Goal: Task Accomplishment & Management: Complete application form

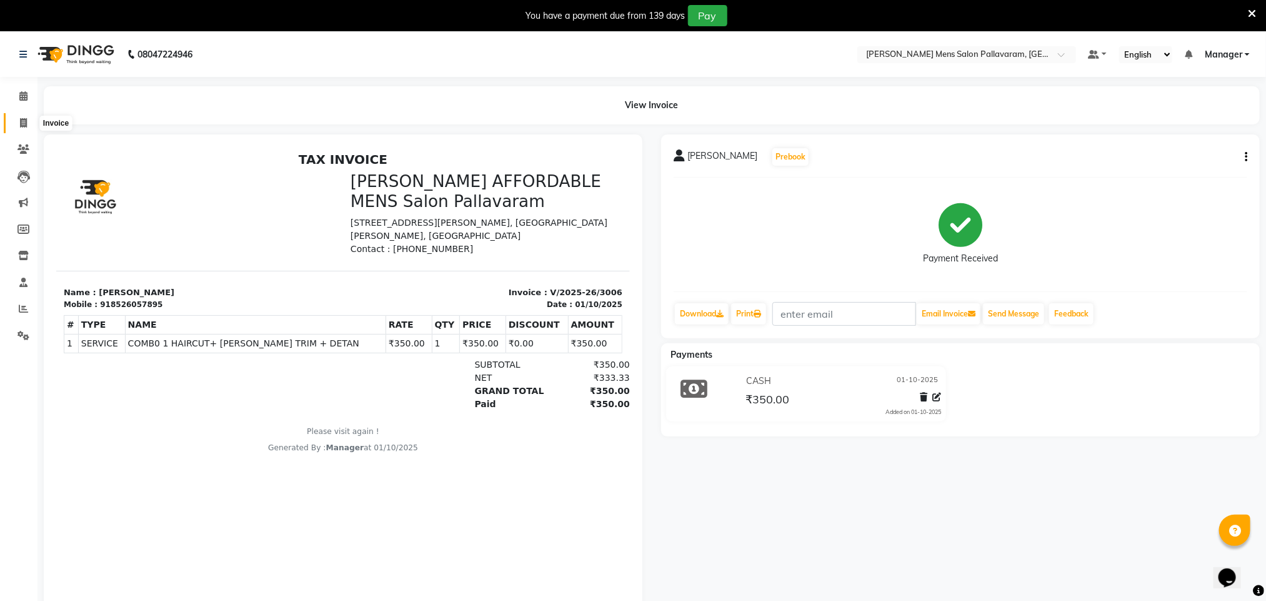
click at [17, 124] on span at bounding box center [23, 123] width 22 height 14
select select "service"
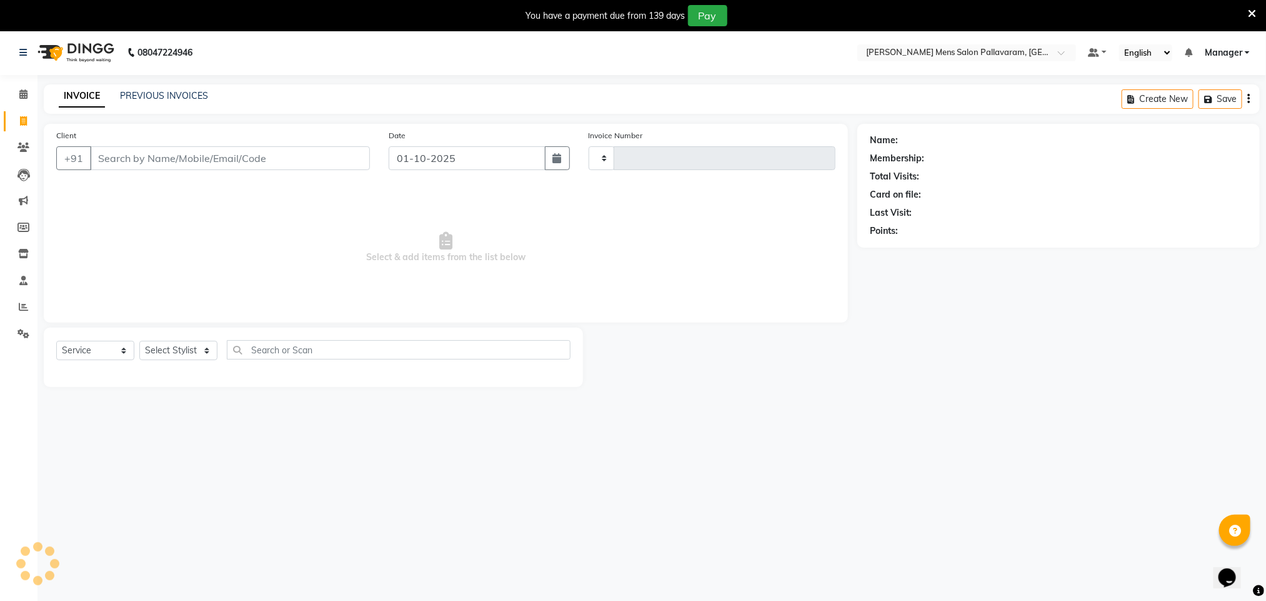
type input "3016"
select select "8211"
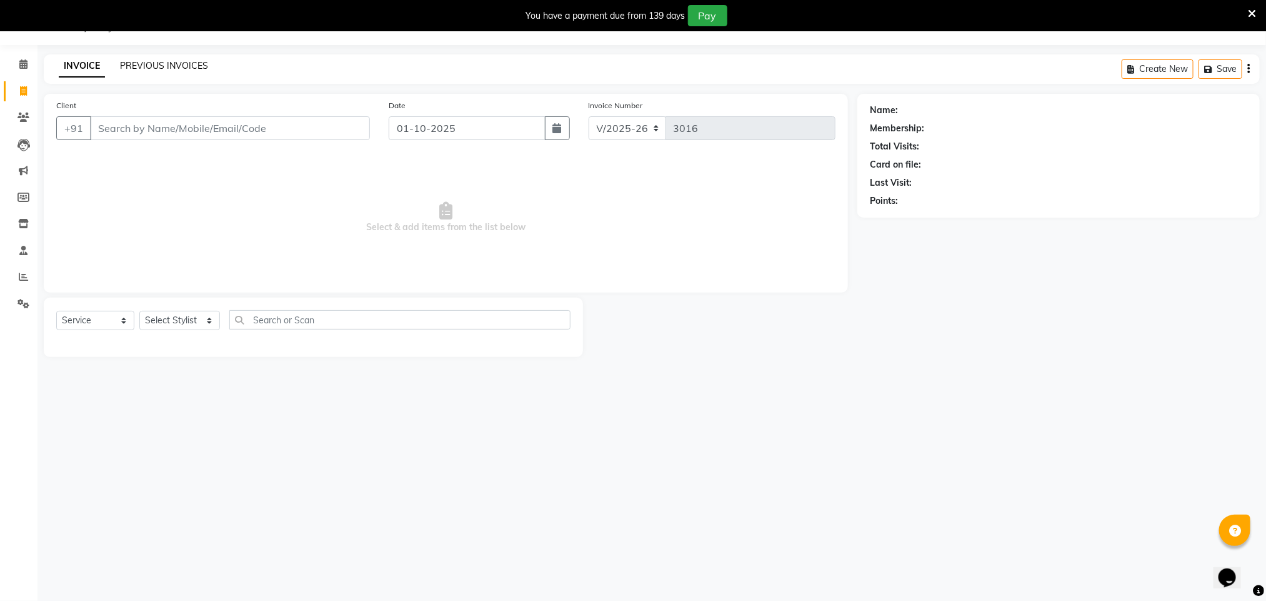
click at [160, 62] on link "PREVIOUS INVOICES" at bounding box center [164, 65] width 88 height 11
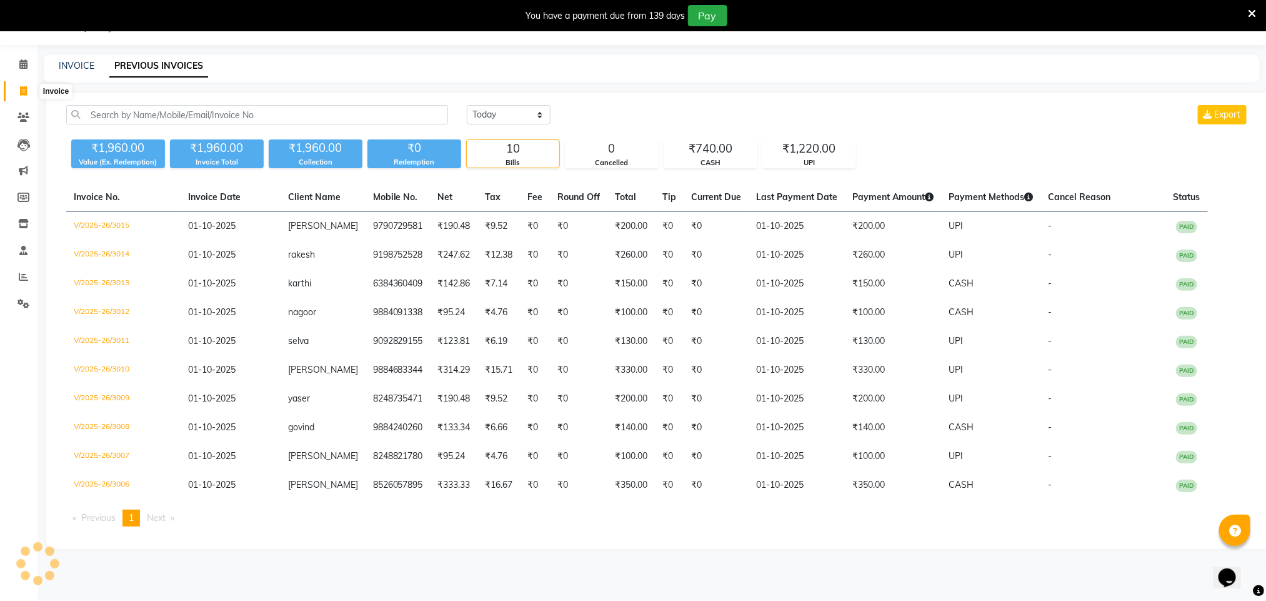
click at [25, 92] on icon at bounding box center [23, 90] width 7 height 9
select select "service"
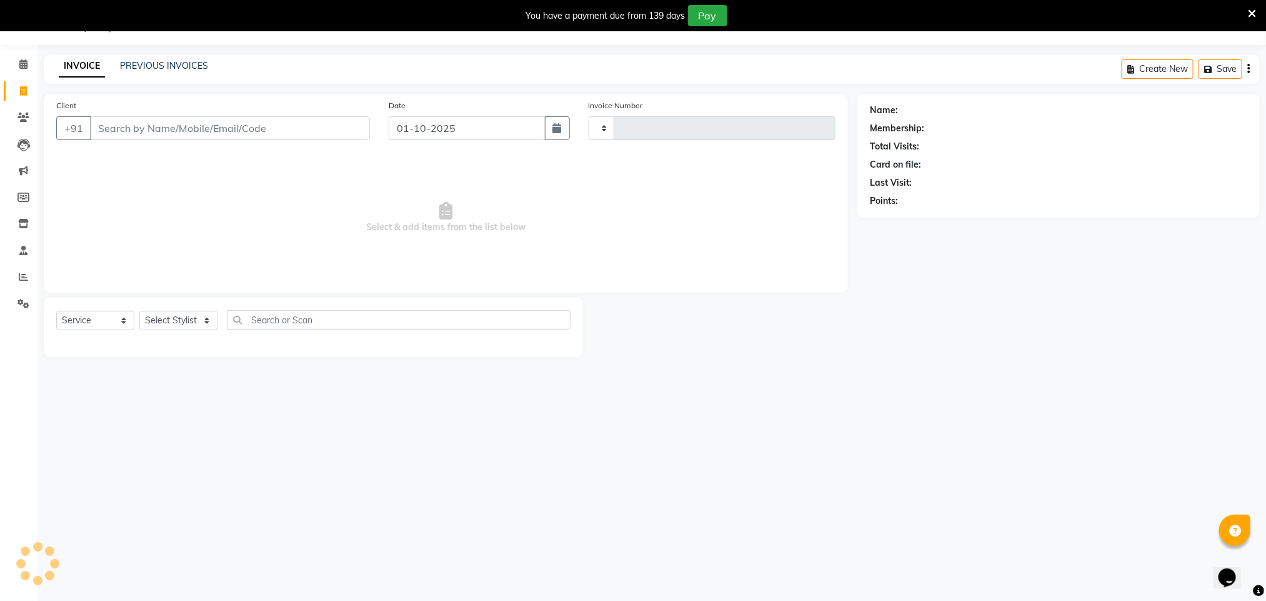
type input "3016"
select select "8211"
type input "6"
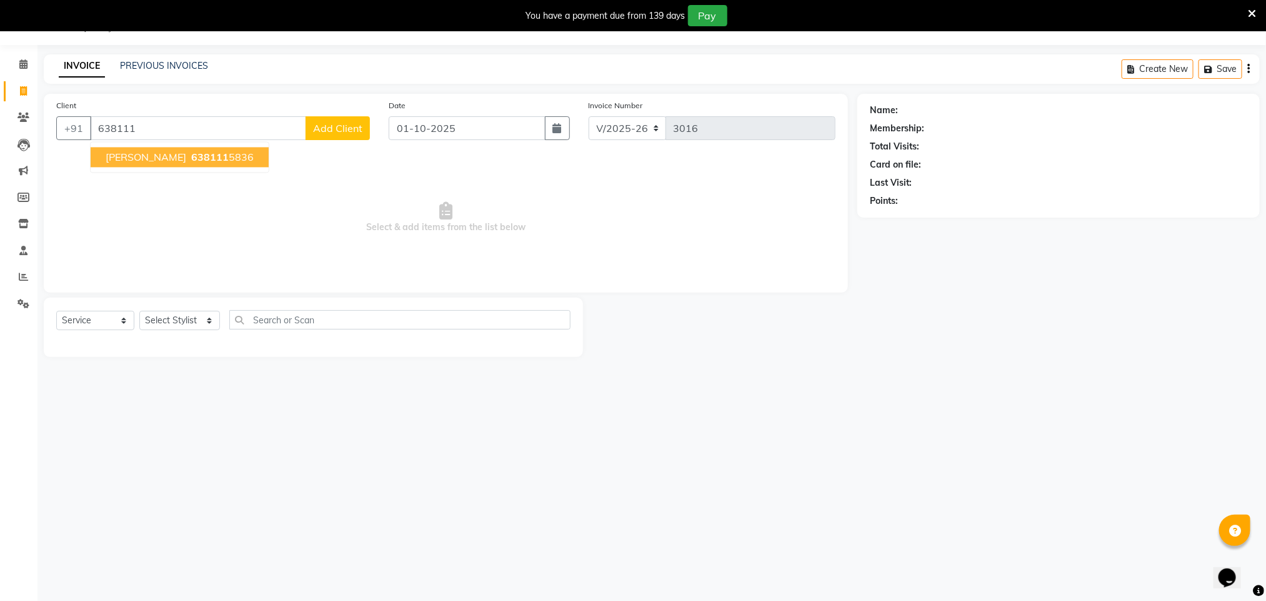
click at [150, 165] on button "[PERSON_NAME] 638111 5836" at bounding box center [180, 157] width 178 height 20
type input "6381115836"
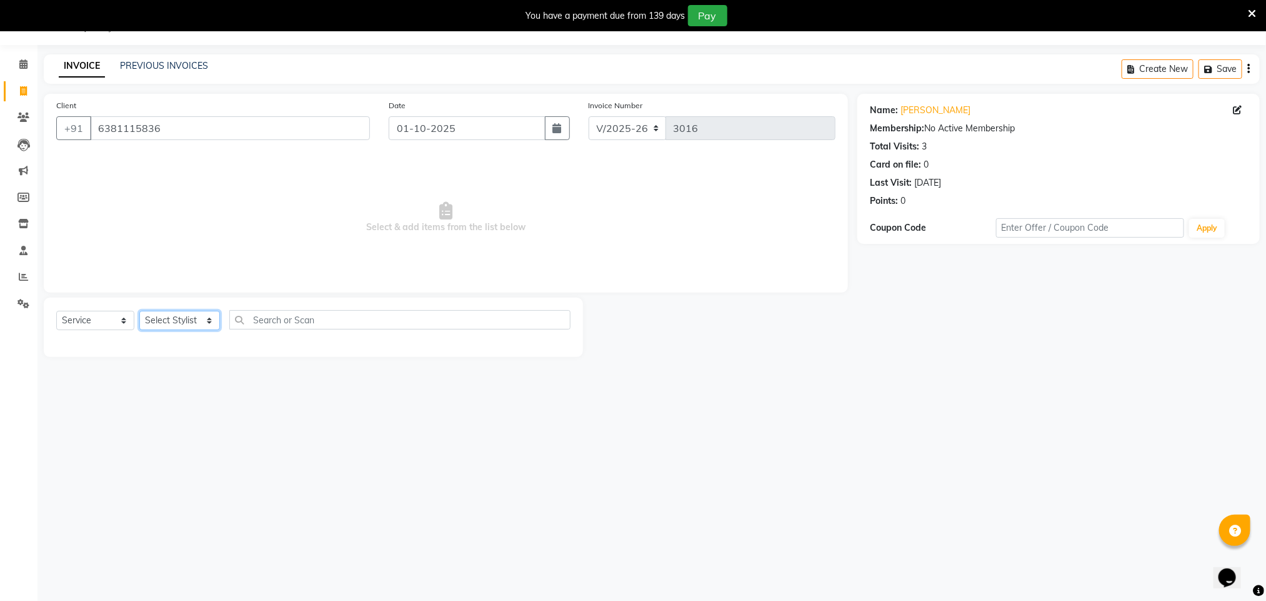
click at [180, 319] on select "Select Stylist Manager [PERSON_NAME] [PERSON_NAME] [PERSON_NAME]" at bounding box center [179, 320] width 81 height 19
select select "89182"
click at [139, 311] on select "Select Stylist Manager [PERSON_NAME] [PERSON_NAME] [PERSON_NAME]" at bounding box center [179, 320] width 81 height 19
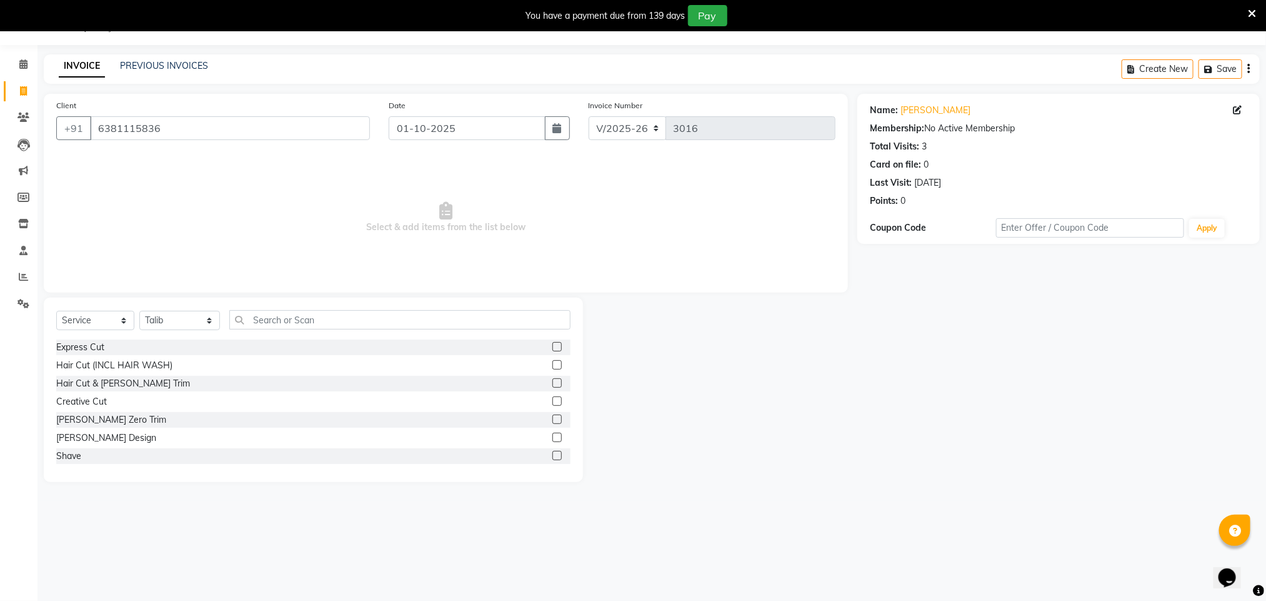
click at [552, 382] on label at bounding box center [556, 382] width 9 height 9
click at [552, 382] on input "checkbox" at bounding box center [556, 383] width 8 height 8
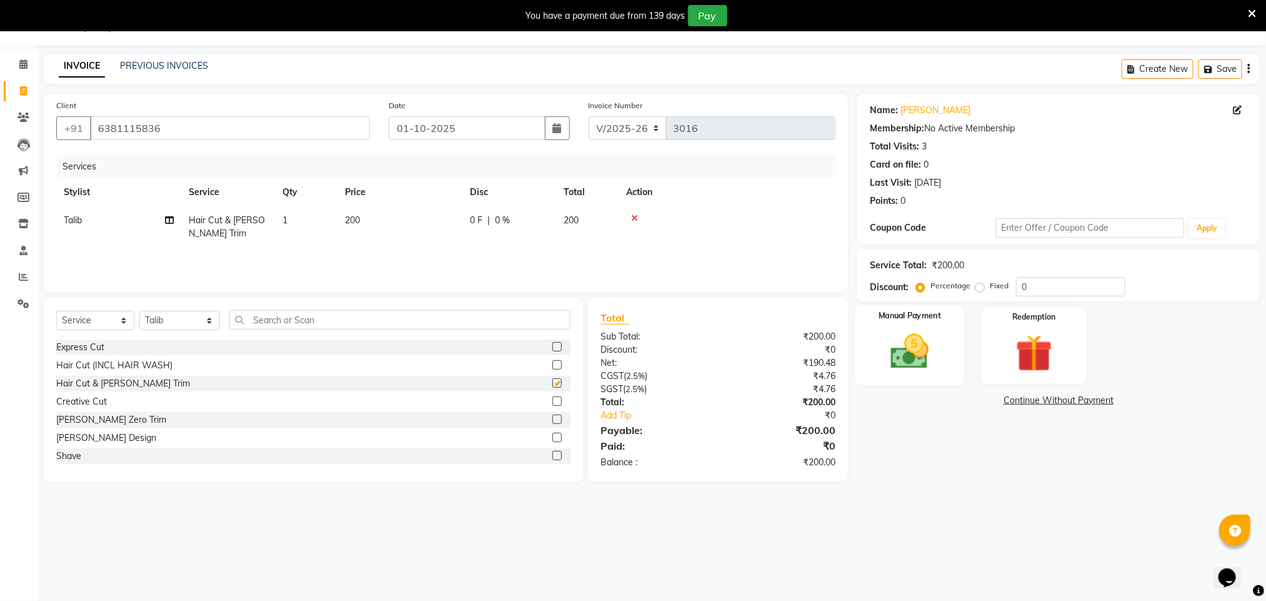
checkbox input "false"
click at [624, 352] on img at bounding box center [910, 351] width 62 height 44
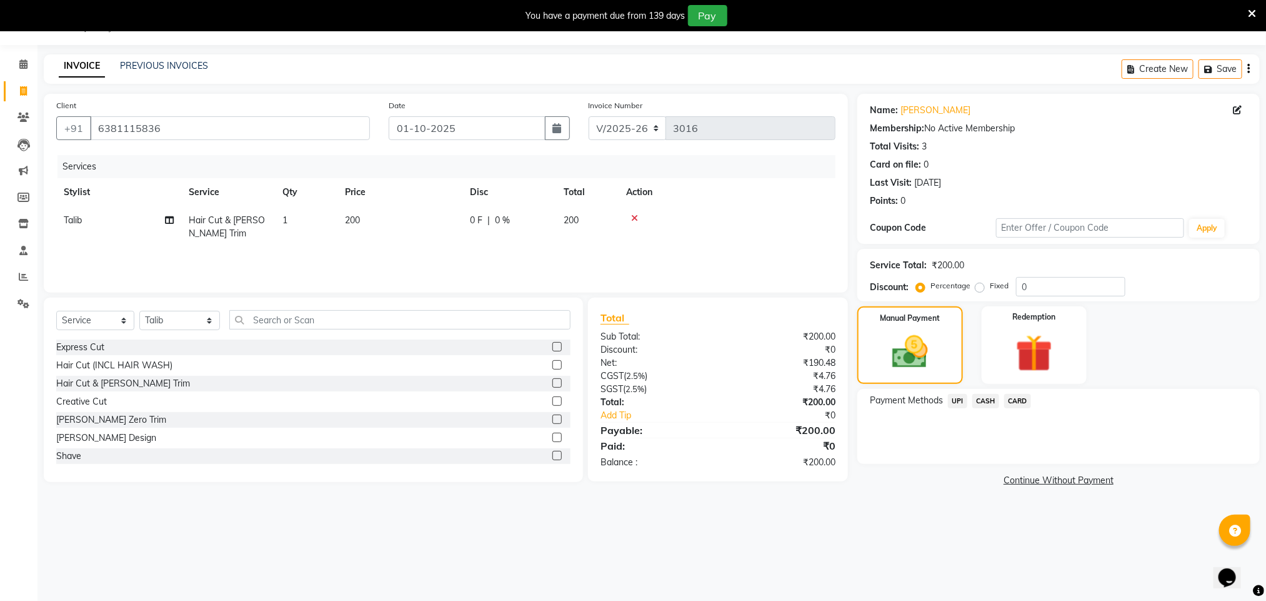
click at [624, 402] on span "UPI" at bounding box center [957, 401] width 19 height 14
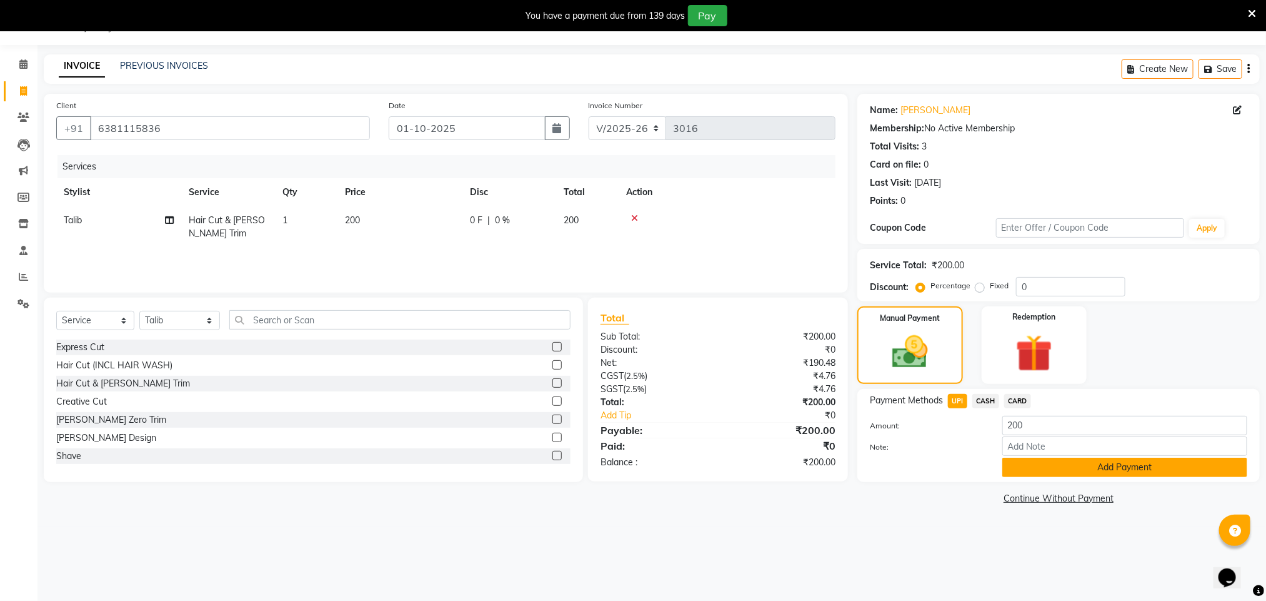
click at [624, 464] on button "Add Payment" at bounding box center [1124, 466] width 245 height 19
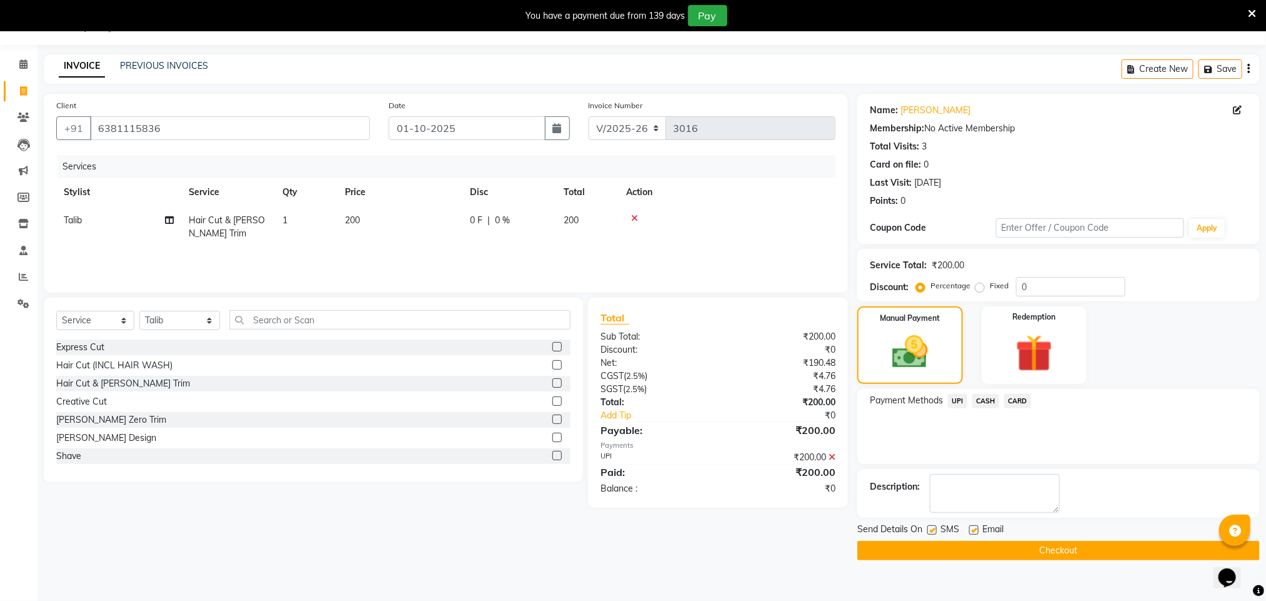
drag, startPoint x: 1043, startPoint y: 541, endPoint x: 802, endPoint y: 136, distance: 471.0
click at [624, 547] on button "Checkout" at bounding box center [1058, 550] width 402 height 19
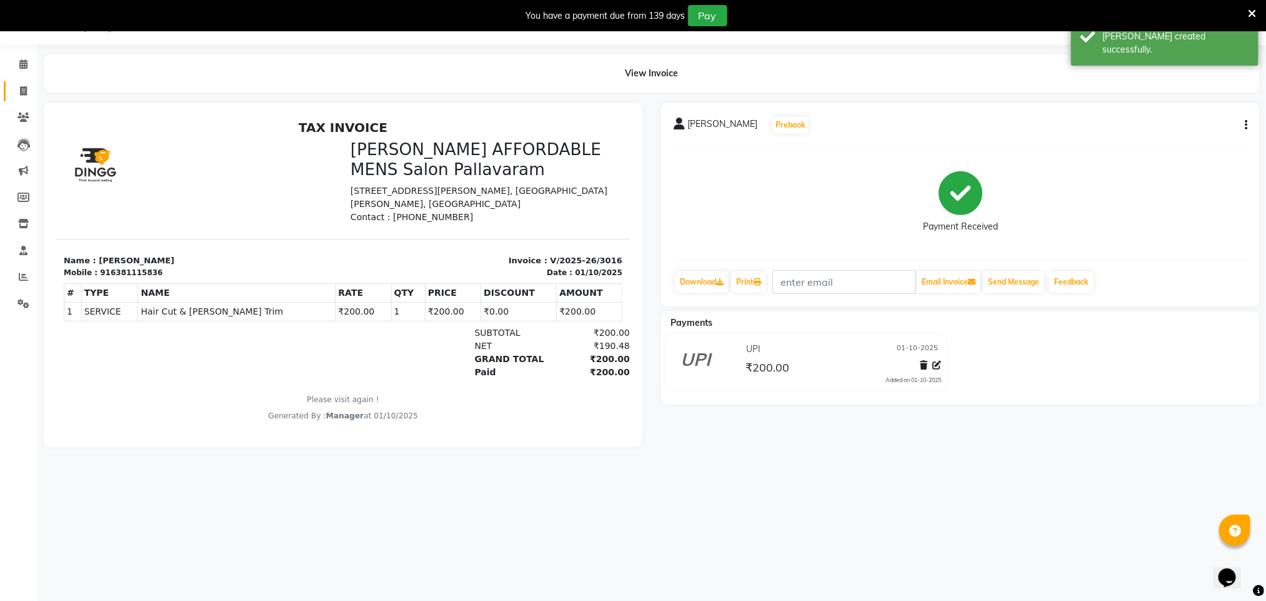
select select "service"
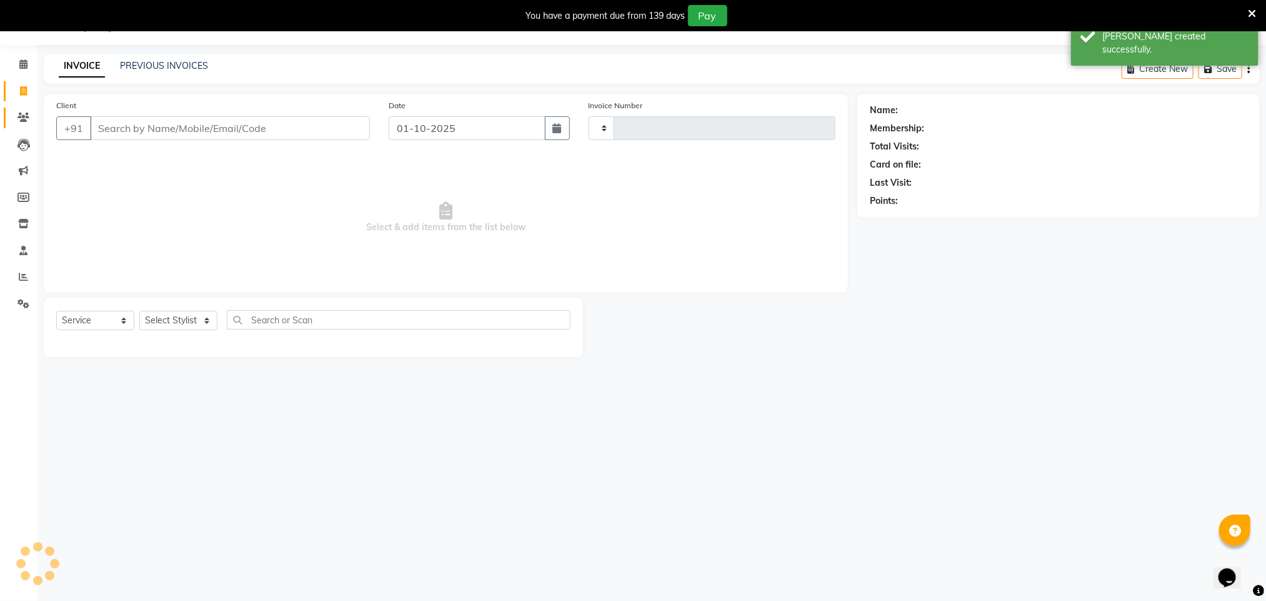
type input "3017"
select select "8211"
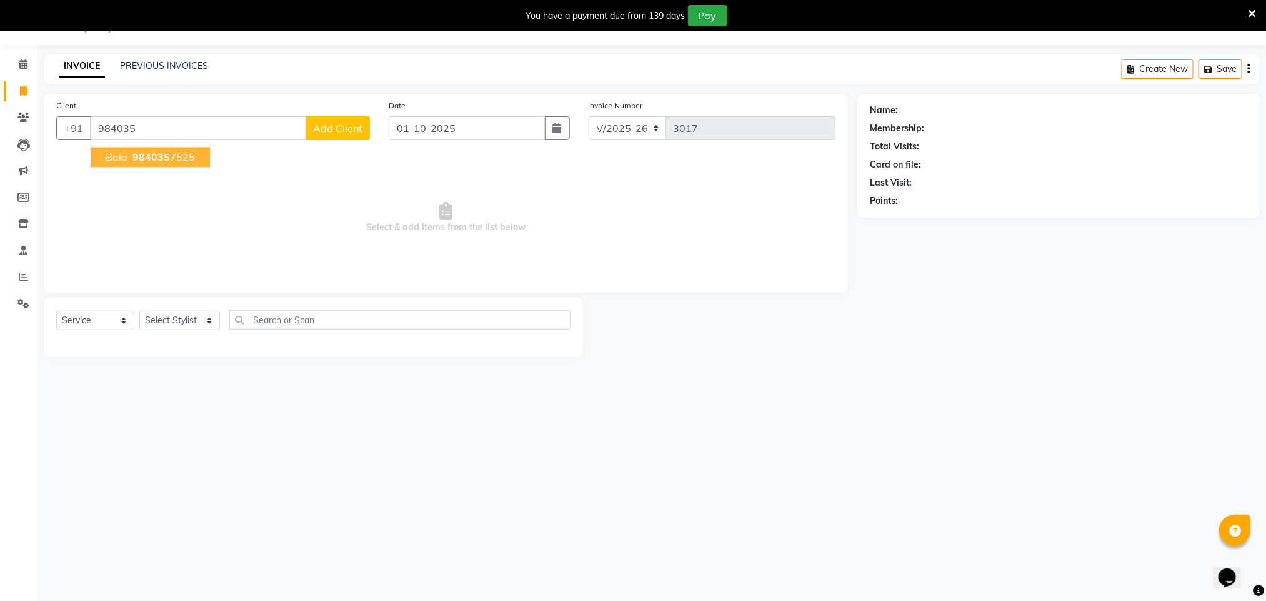
click at [157, 157] on span "984035" at bounding box center [150, 157] width 37 height 12
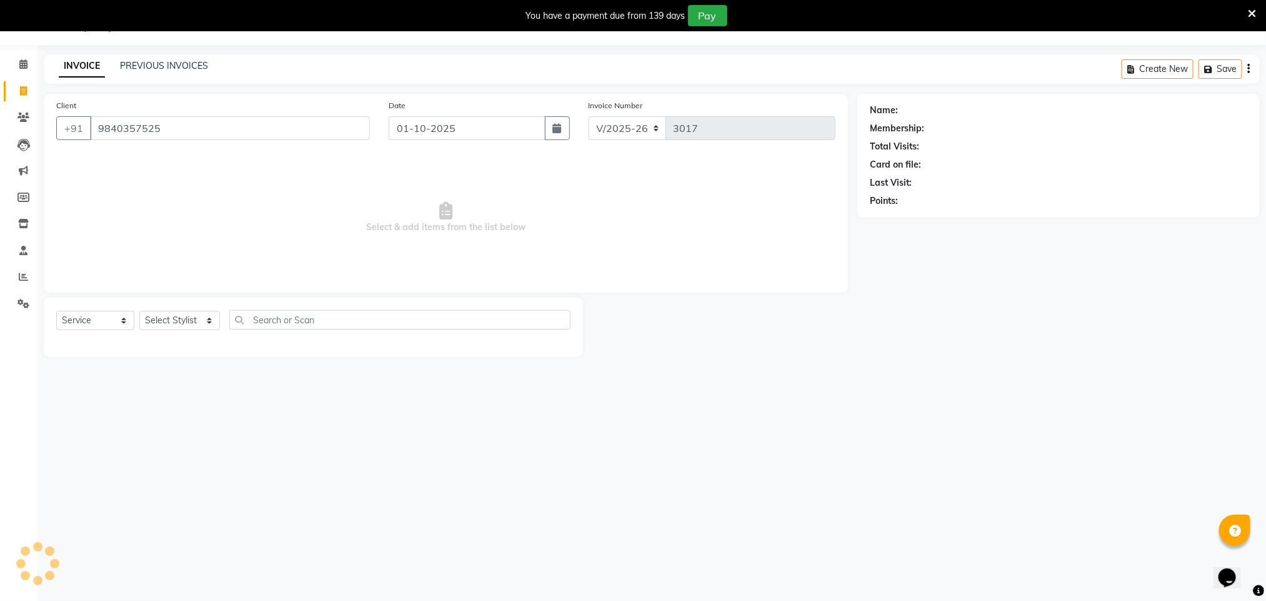
type input "9840357525"
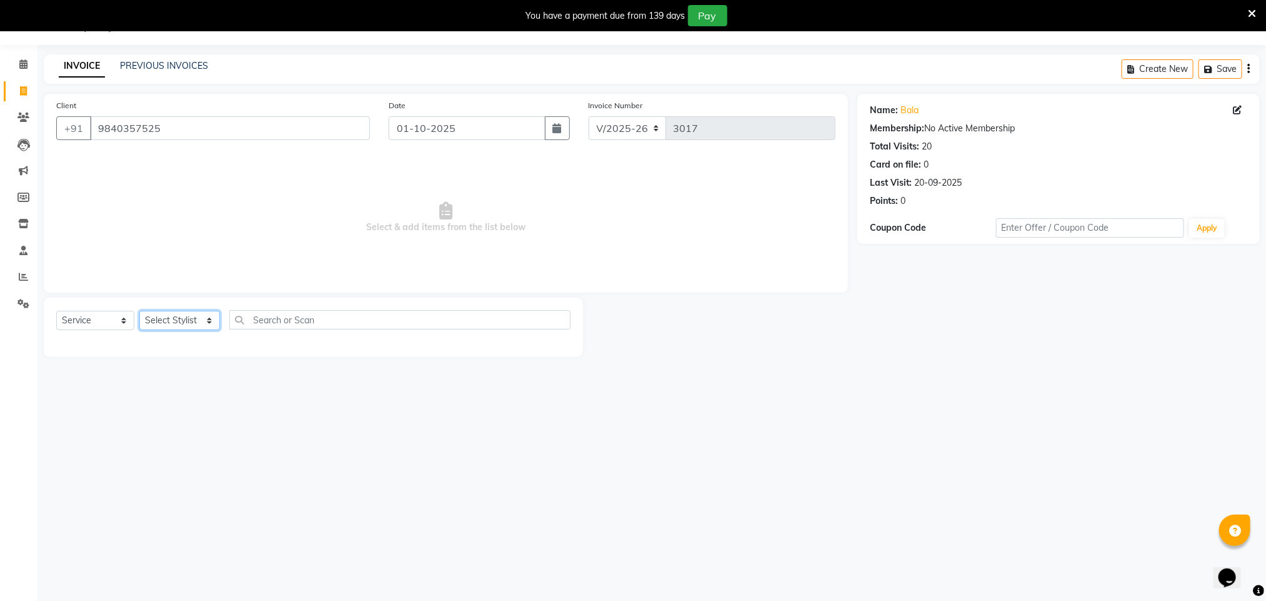
click at [182, 317] on select "Select Stylist Manager [PERSON_NAME] [PERSON_NAME] [PERSON_NAME]" at bounding box center [179, 320] width 81 height 19
select select "78867"
click at [139, 311] on select "Select Stylist Manager [PERSON_NAME] [PERSON_NAME] [PERSON_NAME]" at bounding box center [179, 320] width 81 height 19
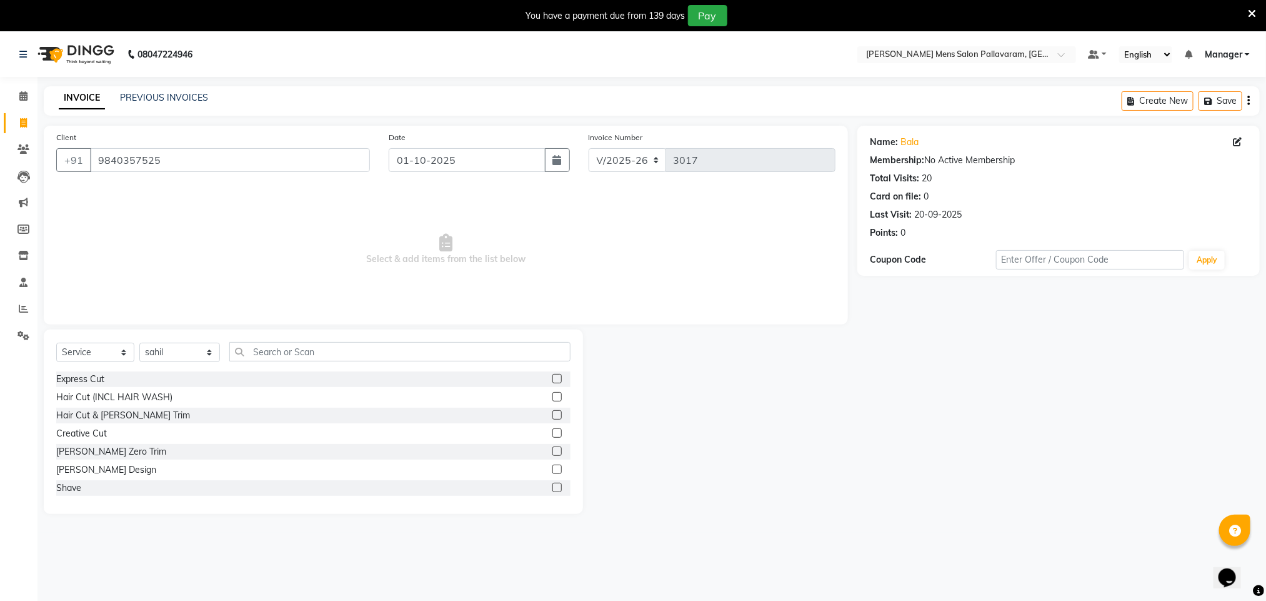
click at [552, 416] on label at bounding box center [556, 414] width 9 height 9
click at [552, 416] on input "checkbox" at bounding box center [556, 415] width 8 height 8
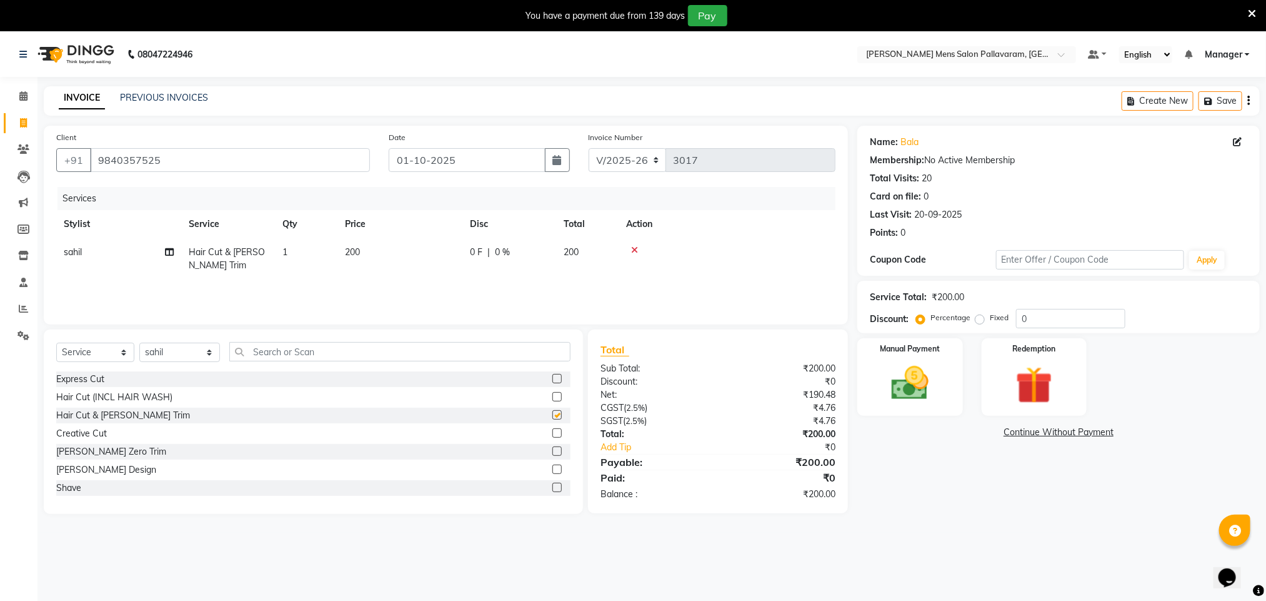
checkbox input "false"
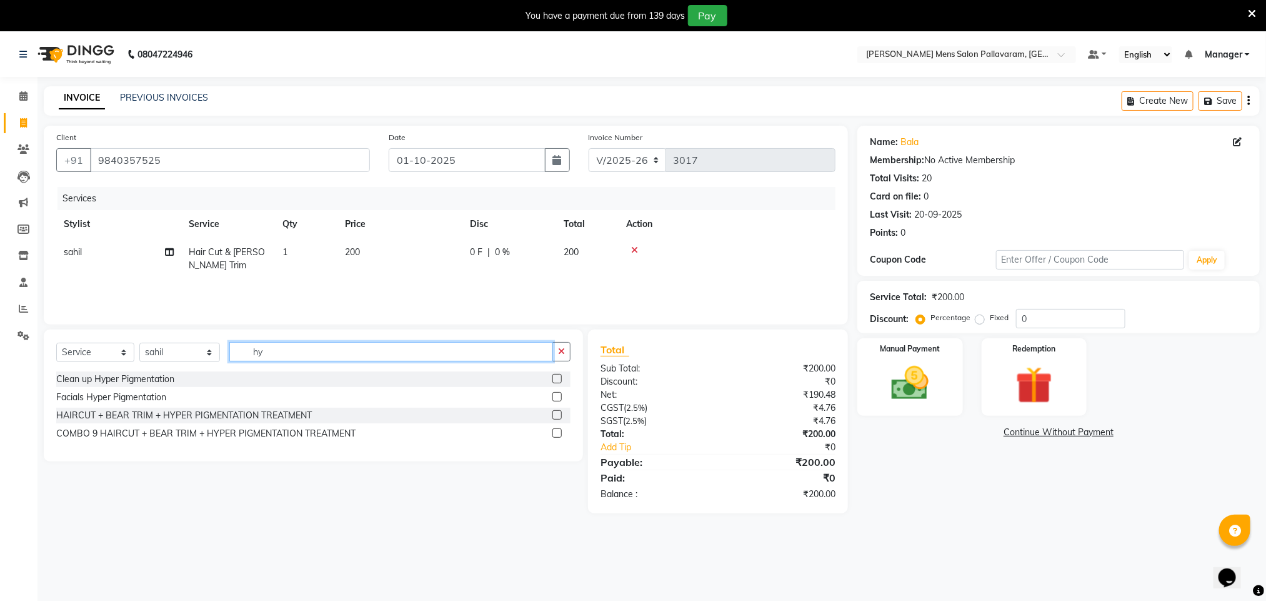
type input "hy"
click at [557, 377] on label at bounding box center [556, 378] width 9 height 9
click at [557, 377] on input "checkbox" at bounding box center [556, 379] width 8 height 8
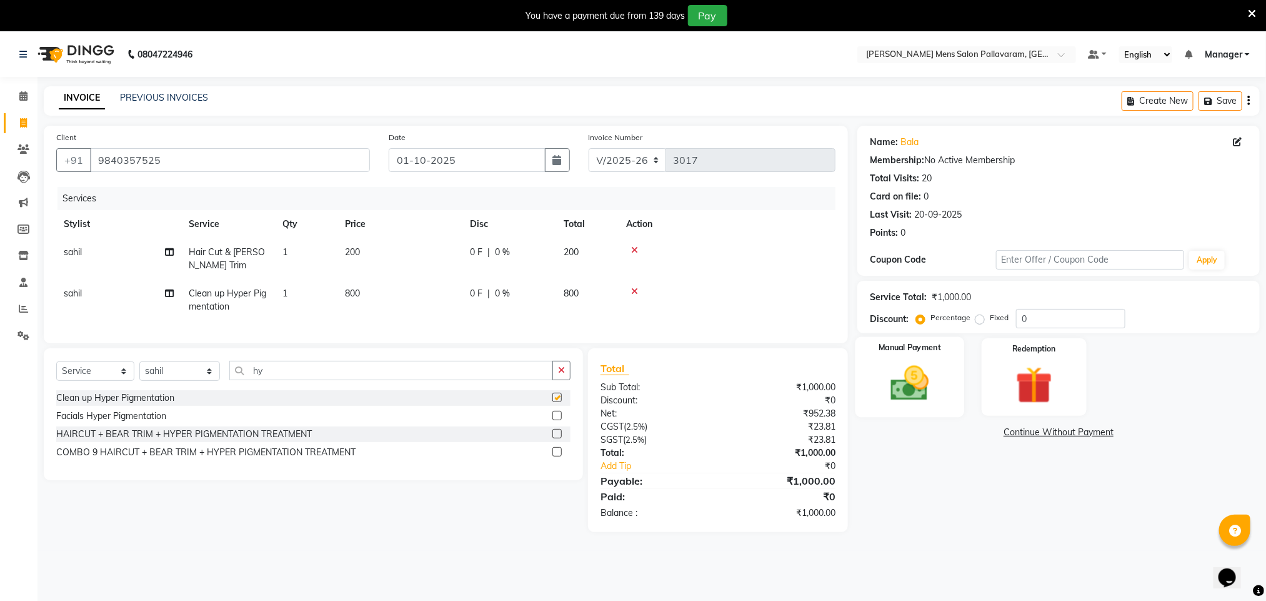
checkbox input "false"
click at [624, 394] on img at bounding box center [910, 383] width 62 height 44
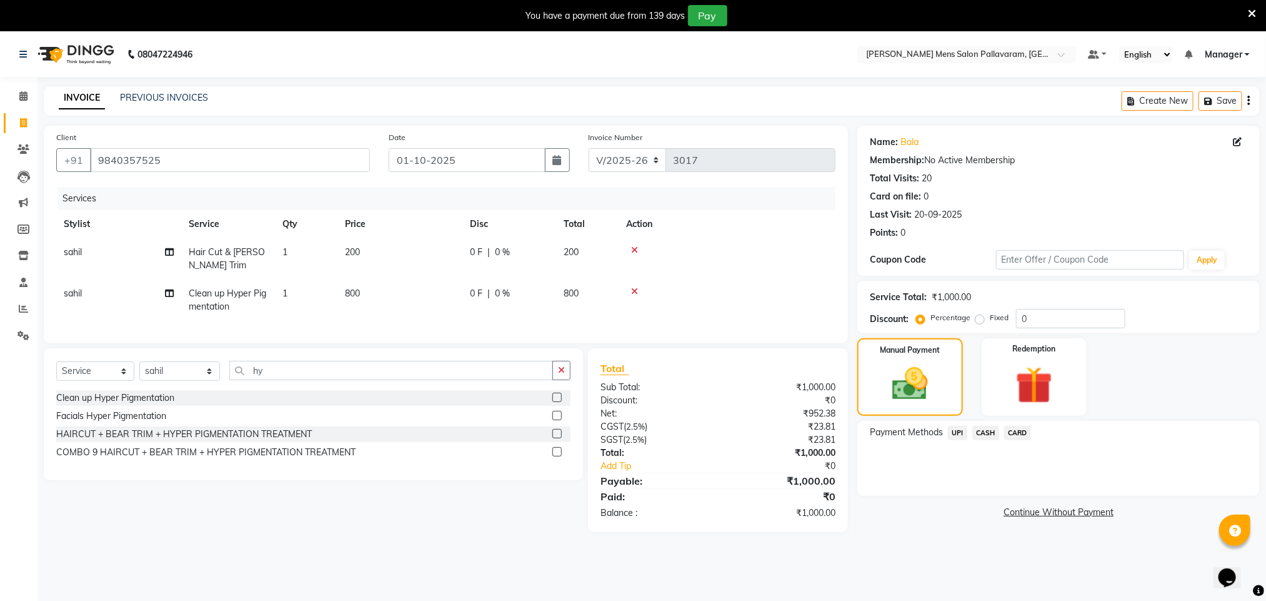
click at [624, 433] on span "UPI" at bounding box center [957, 433] width 19 height 14
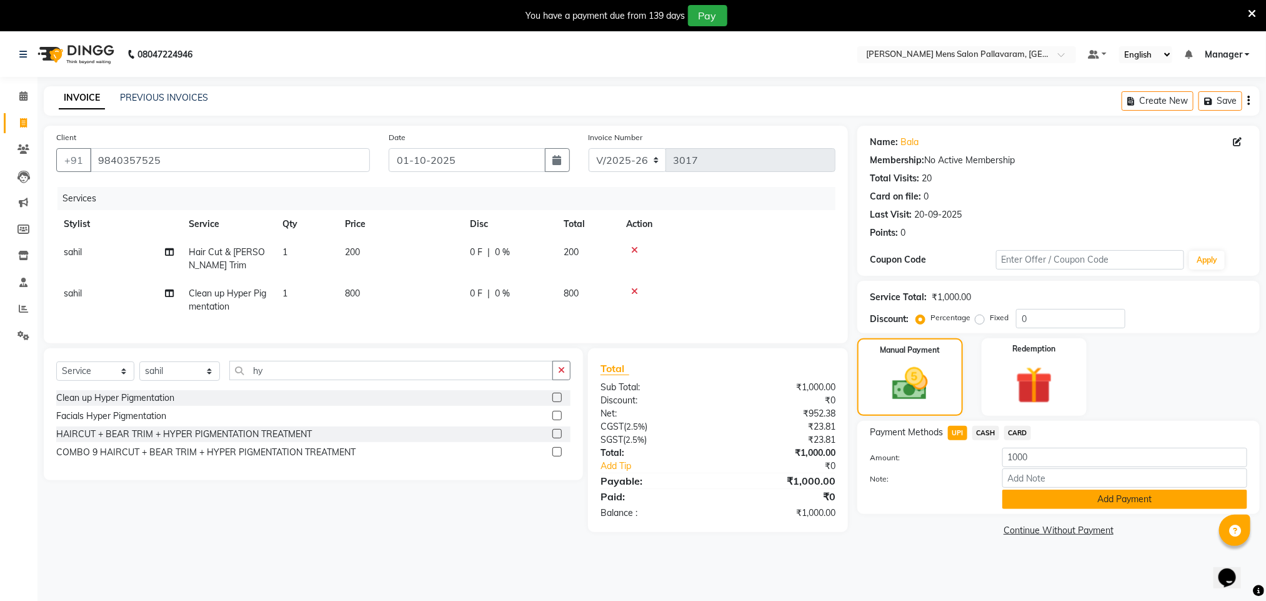
click at [624, 502] on button "Add Payment" at bounding box center [1124, 498] width 245 height 19
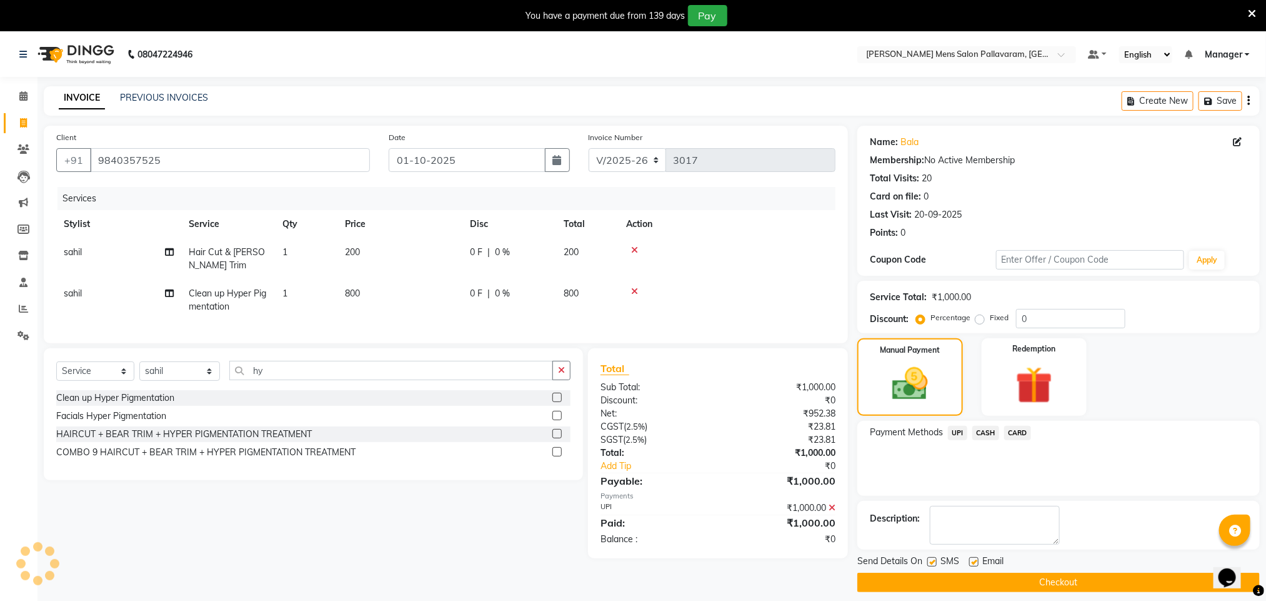
click at [624, 586] on button "Checkout" at bounding box center [1058, 581] width 402 height 19
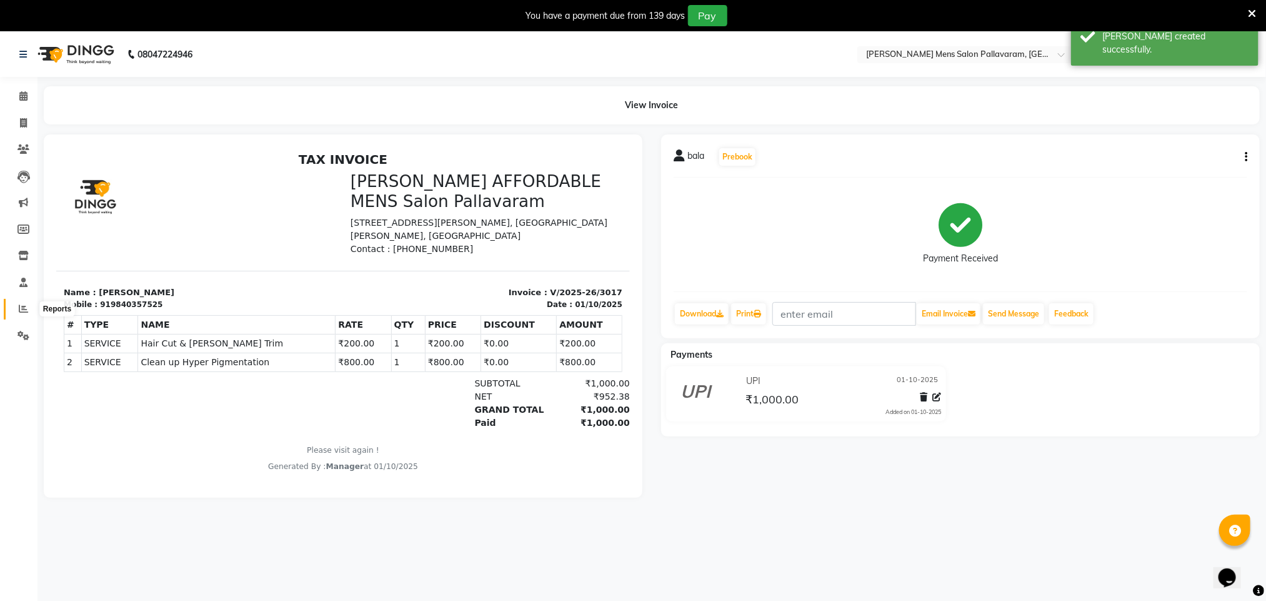
click at [22, 307] on icon at bounding box center [23, 308] width 9 height 9
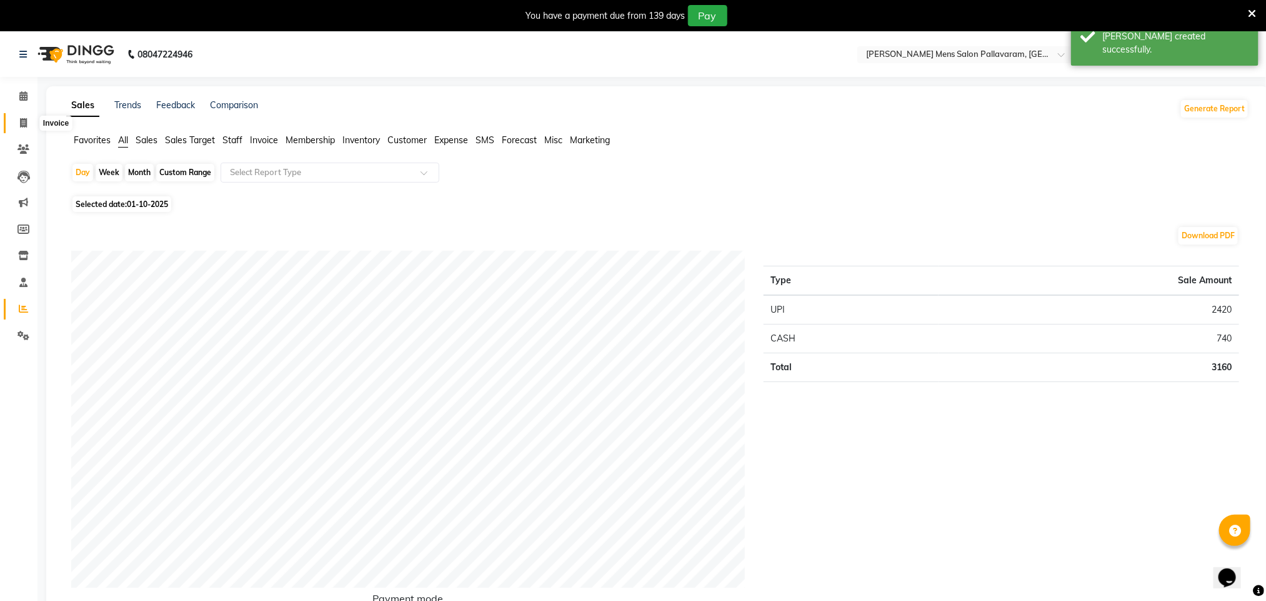
click at [24, 122] on icon at bounding box center [23, 122] width 7 height 9
select select "8211"
select select "service"
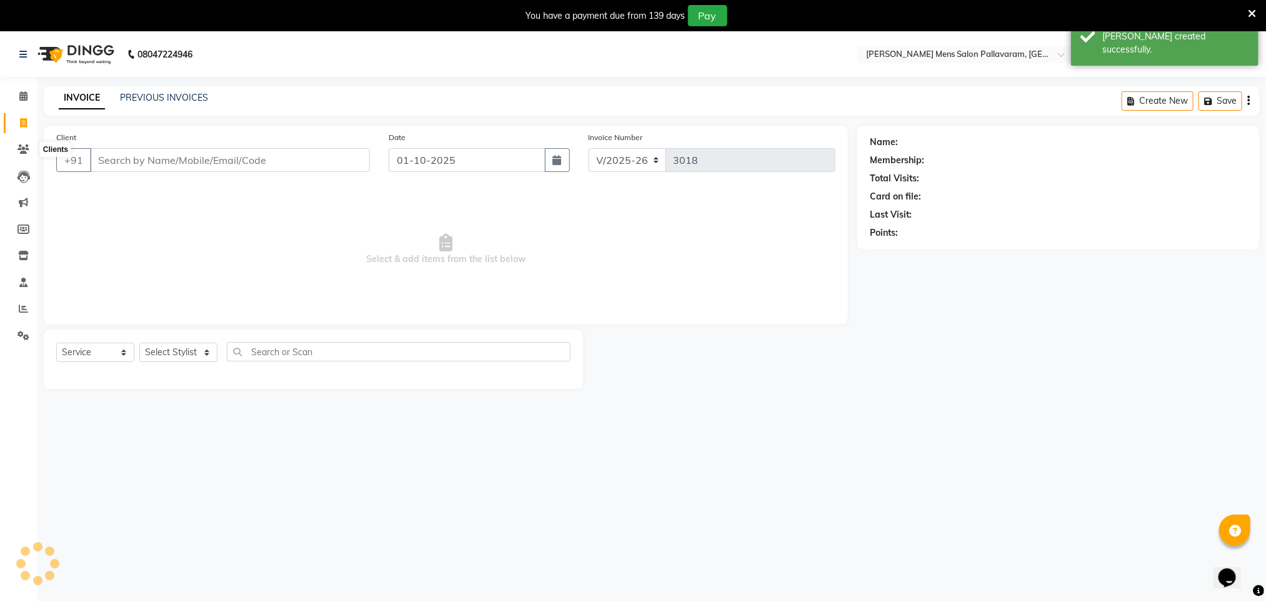
scroll to position [32, 0]
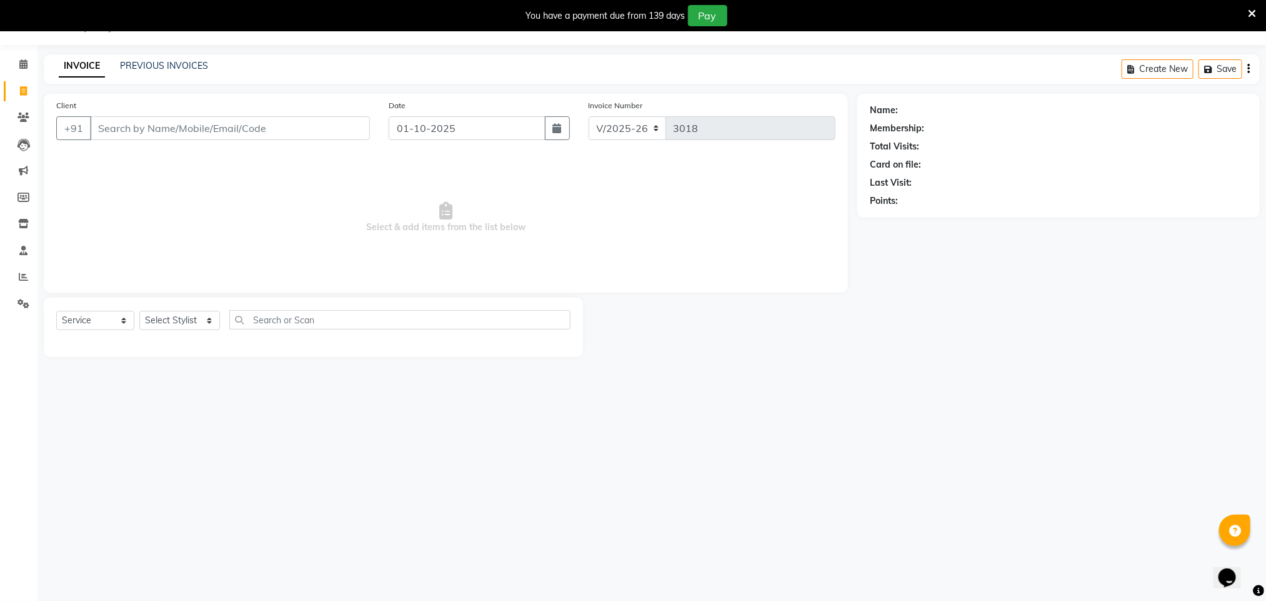
click at [131, 133] on input "Client" at bounding box center [230, 128] width 280 height 24
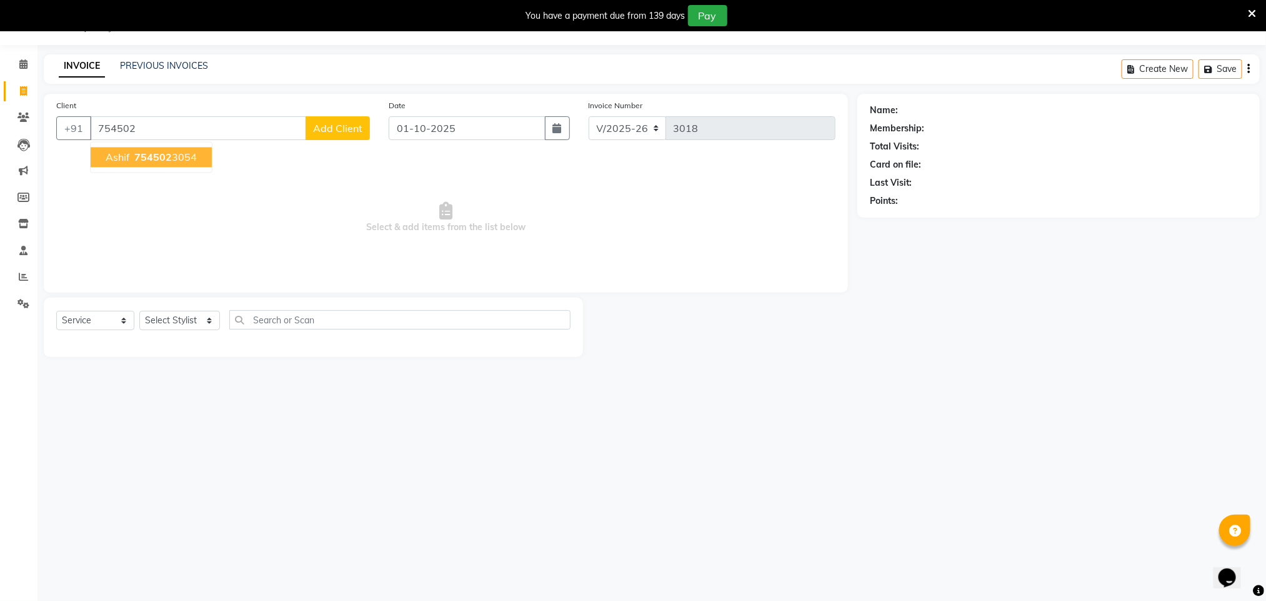
click at [135, 159] on span "754502" at bounding box center [152, 157] width 37 height 12
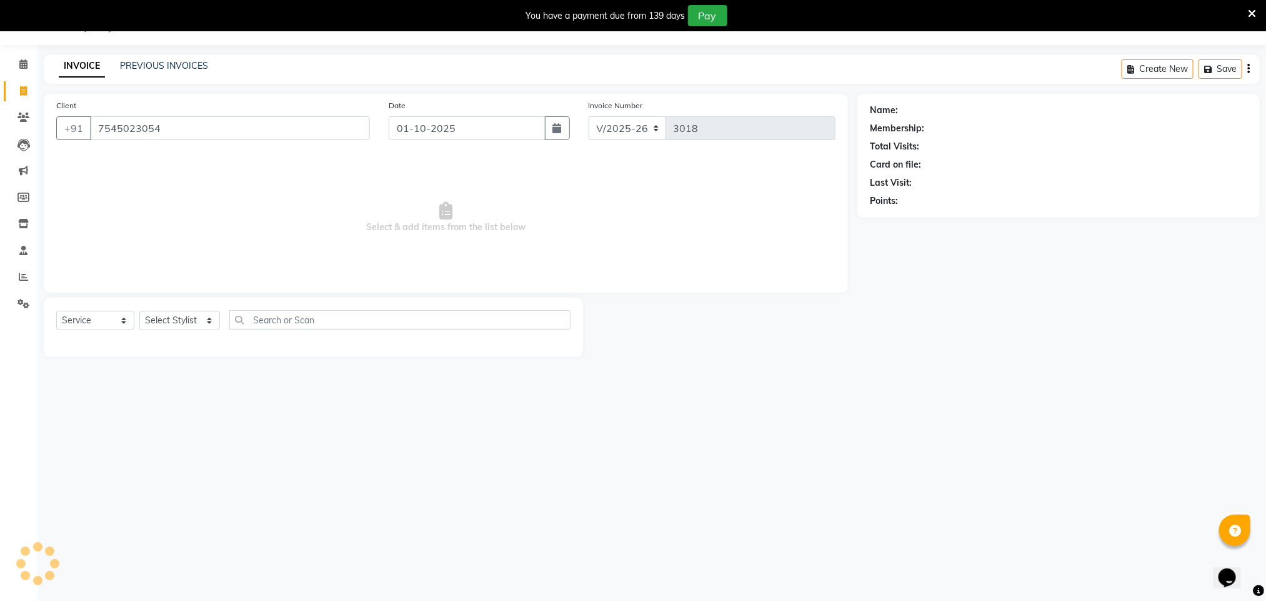
type input "7545023054"
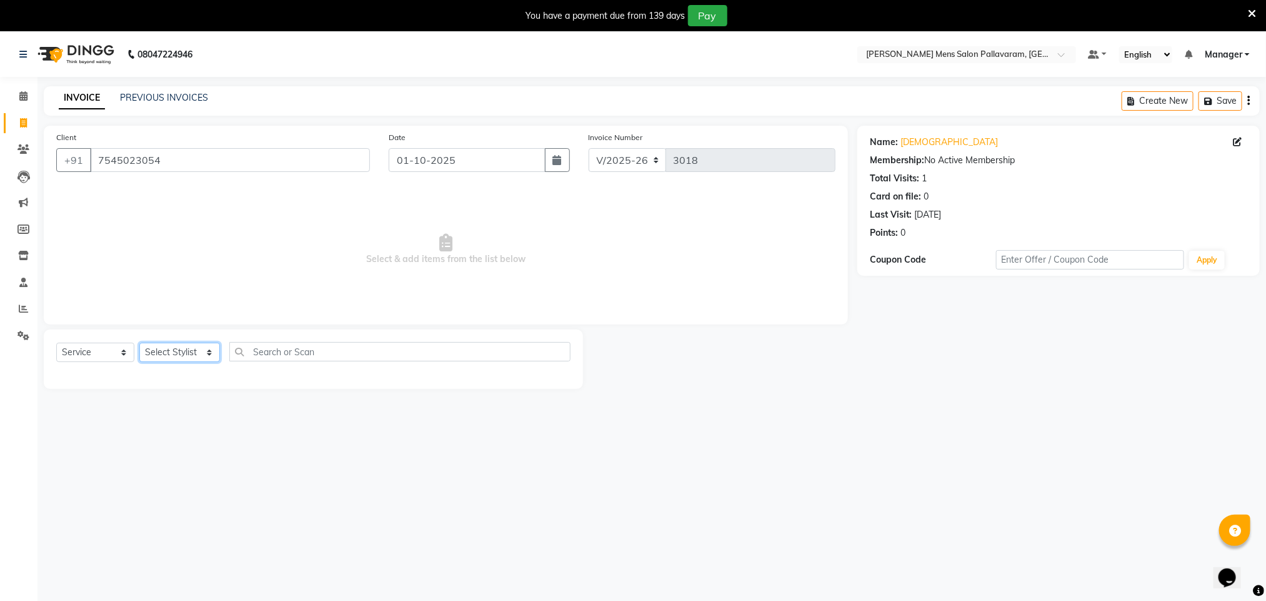
click at [175, 347] on select "Select Stylist Manager [PERSON_NAME] [PERSON_NAME] [PERSON_NAME]" at bounding box center [179, 351] width 81 height 19
select select "78843"
click at [139, 343] on select "Select Stylist Manager [PERSON_NAME] [PERSON_NAME] [PERSON_NAME]" at bounding box center [179, 351] width 81 height 19
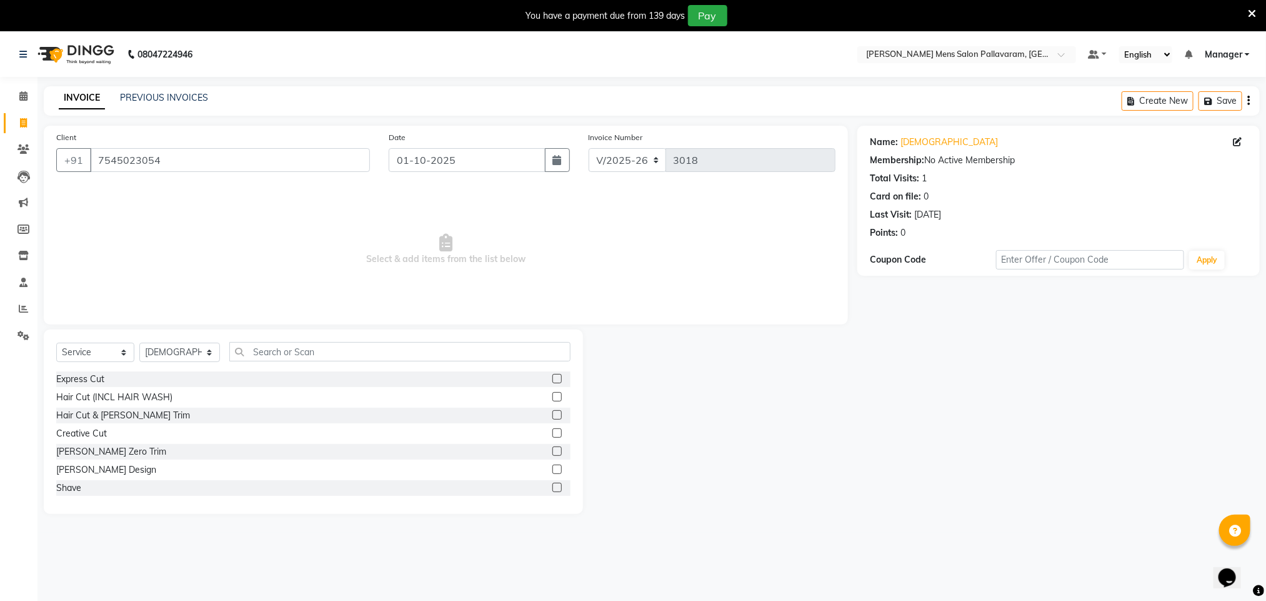
click at [552, 467] on label at bounding box center [556, 468] width 9 height 9
click at [552, 467] on input "checkbox" at bounding box center [556, 470] width 8 height 8
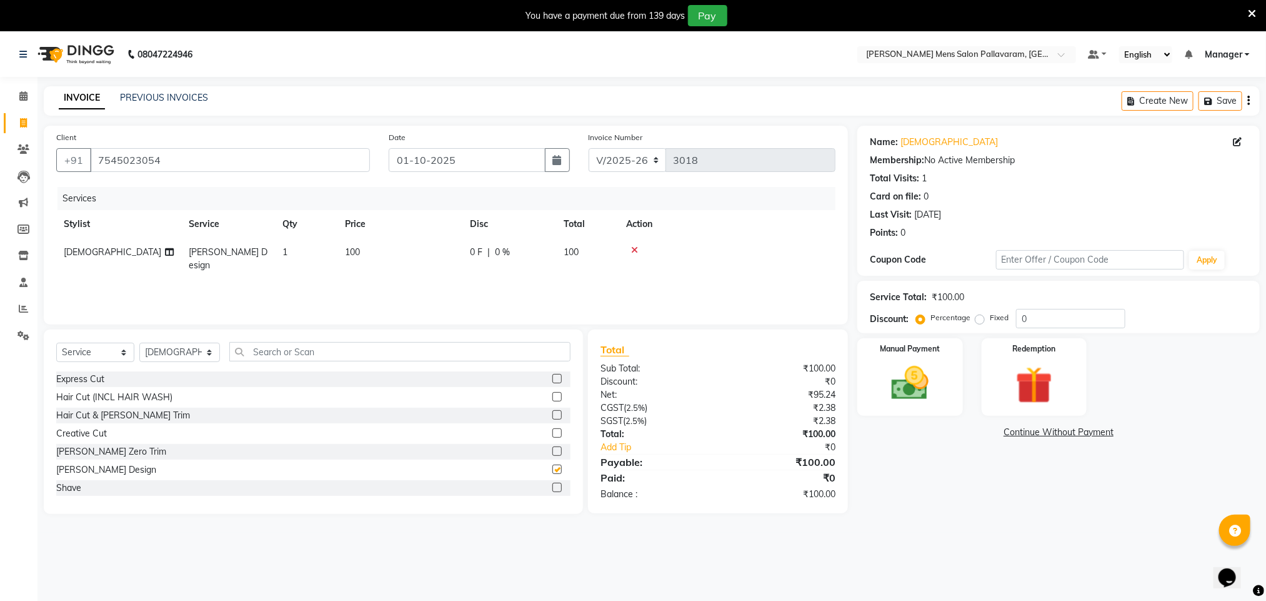
checkbox input "false"
click at [362, 351] on input "text" at bounding box center [400, 351] width 342 height 19
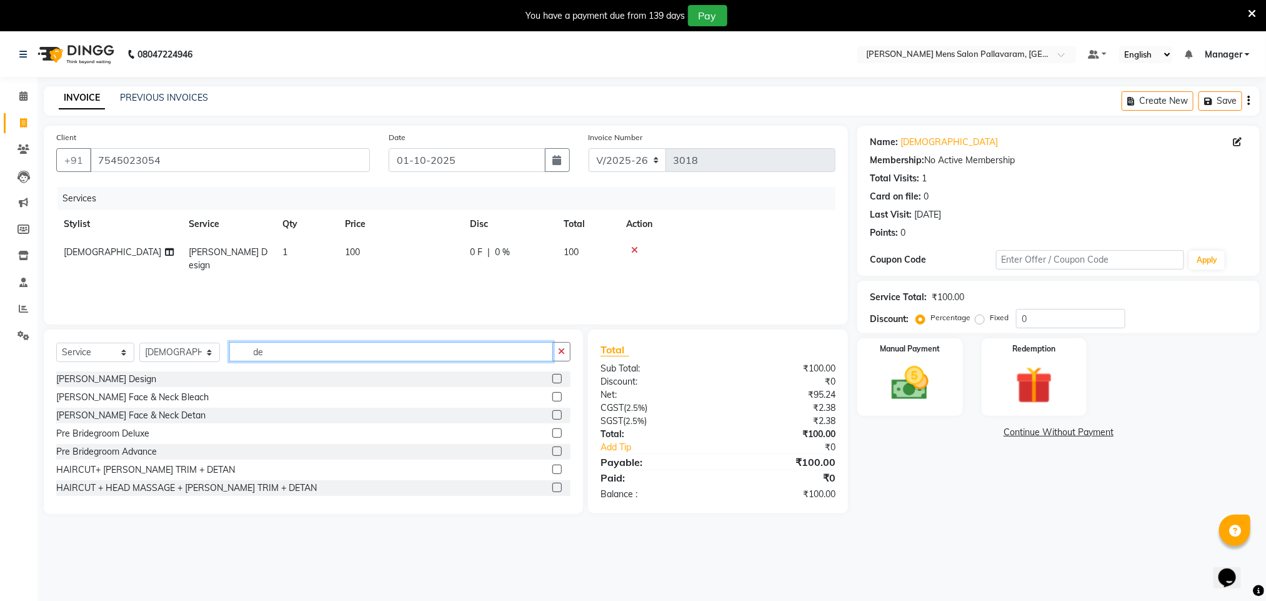
type input "de"
click at [552, 414] on label at bounding box center [556, 414] width 9 height 9
click at [552, 414] on input "checkbox" at bounding box center [556, 415] width 8 height 8
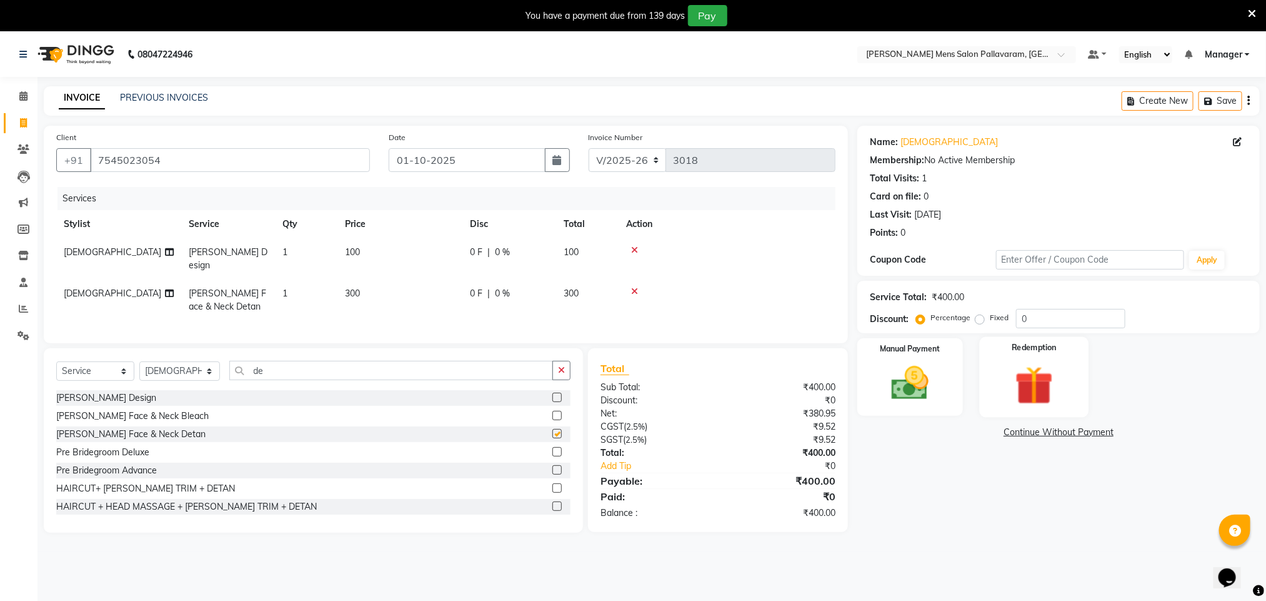
checkbox input "false"
click at [624, 388] on img at bounding box center [910, 383] width 62 height 44
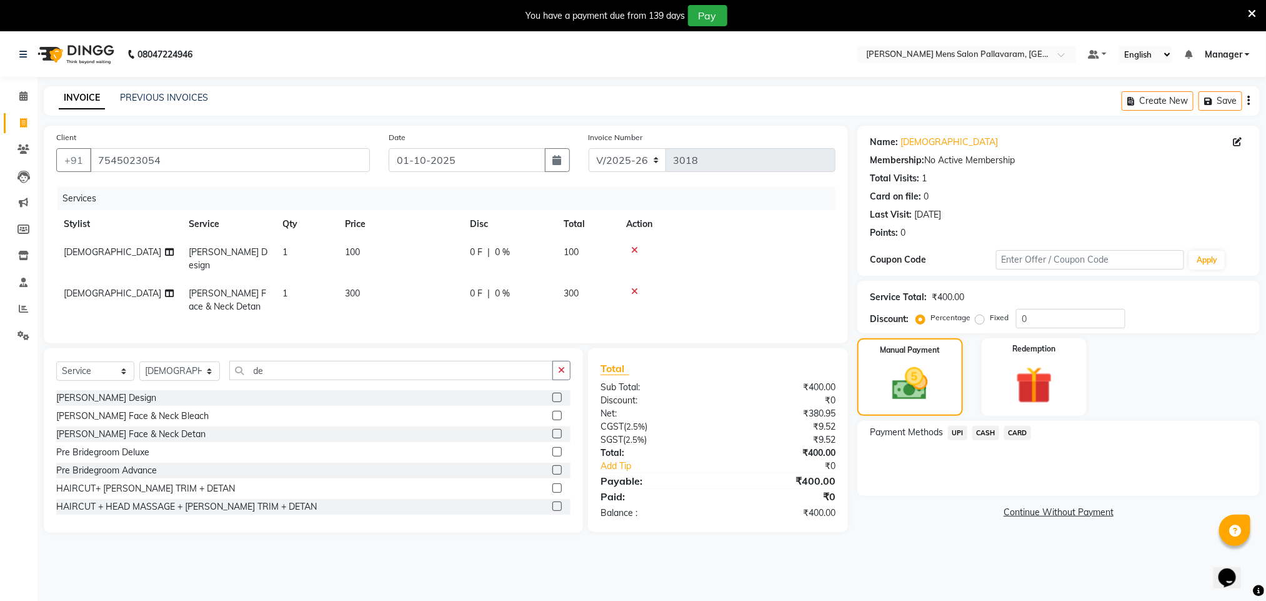
click at [624, 430] on span "CASH" at bounding box center [985, 433] width 27 height 14
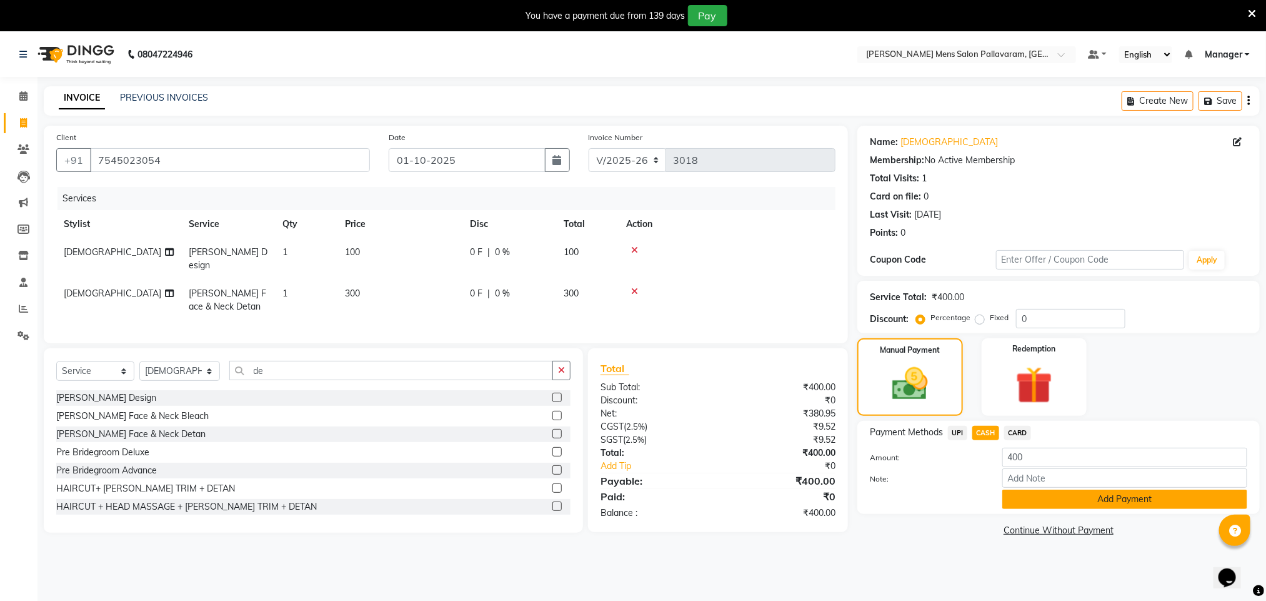
click at [624, 494] on button "Add Payment" at bounding box center [1124, 498] width 245 height 19
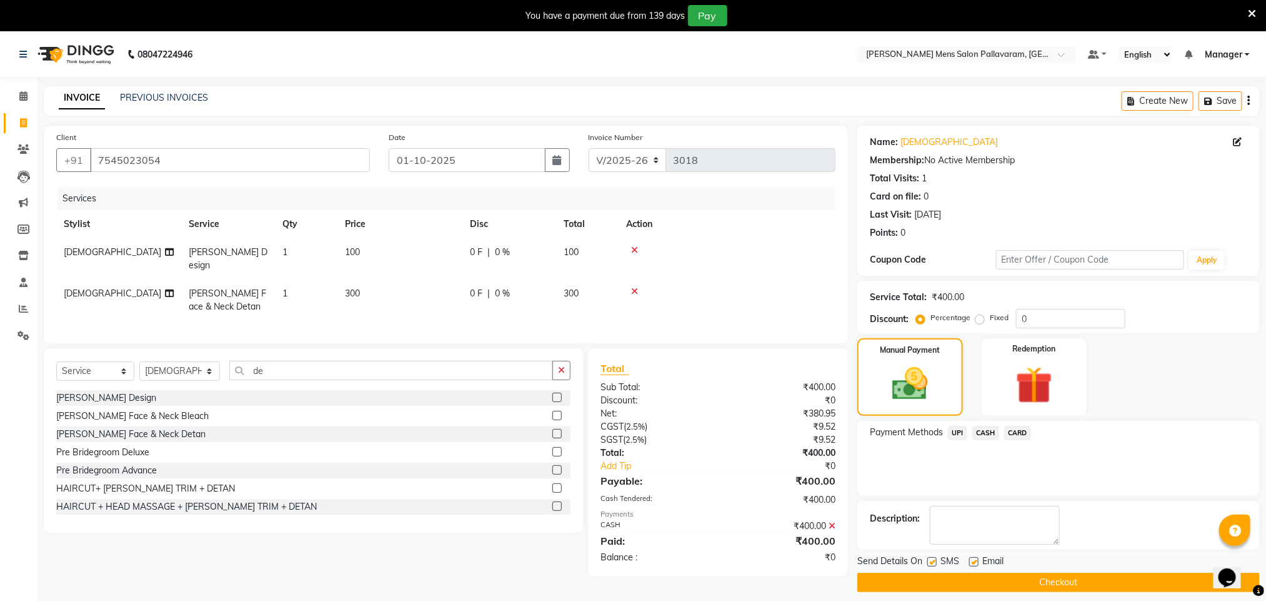
click at [624, 585] on button "Checkout" at bounding box center [1058, 581] width 402 height 19
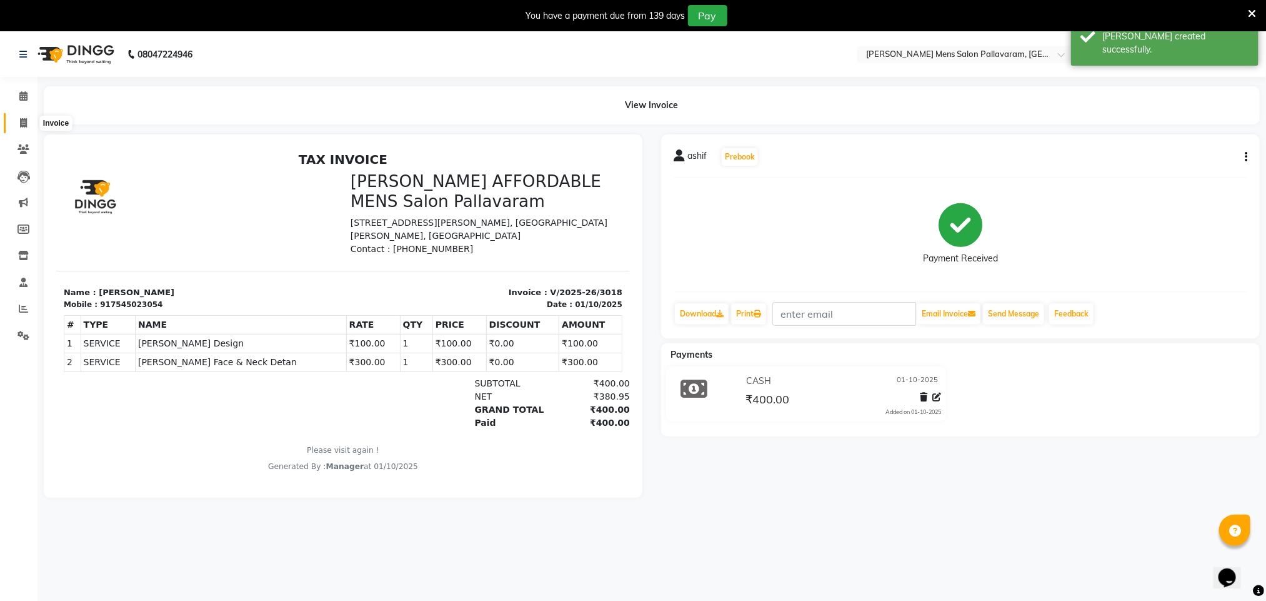
click at [17, 124] on span at bounding box center [23, 123] width 22 height 14
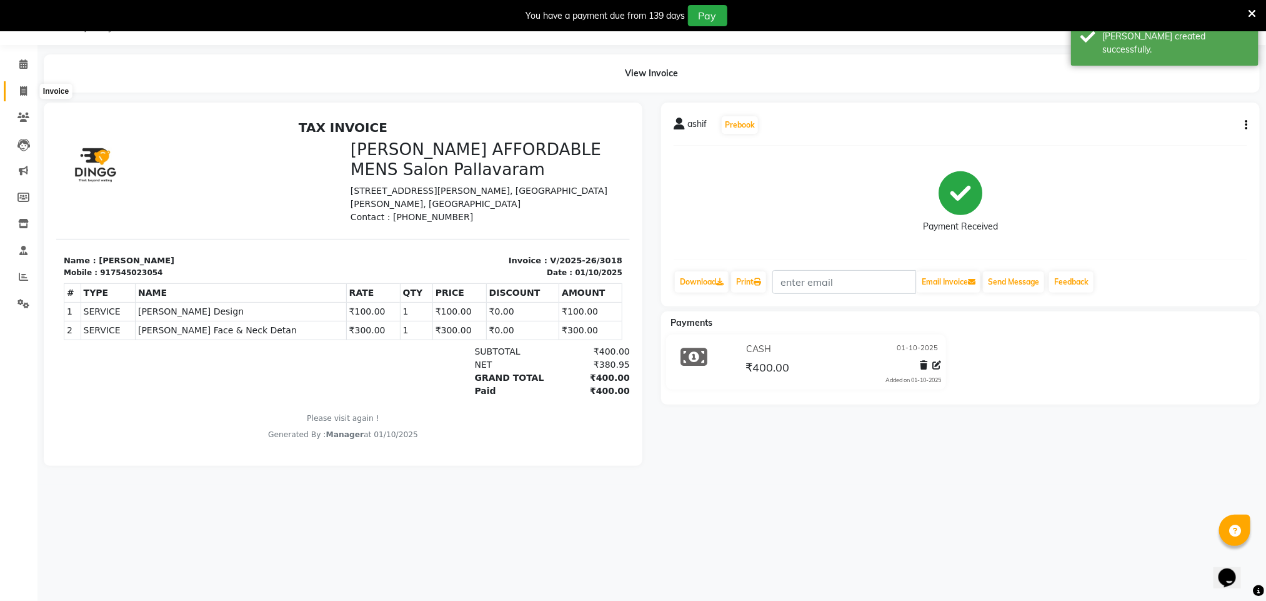
select select "service"
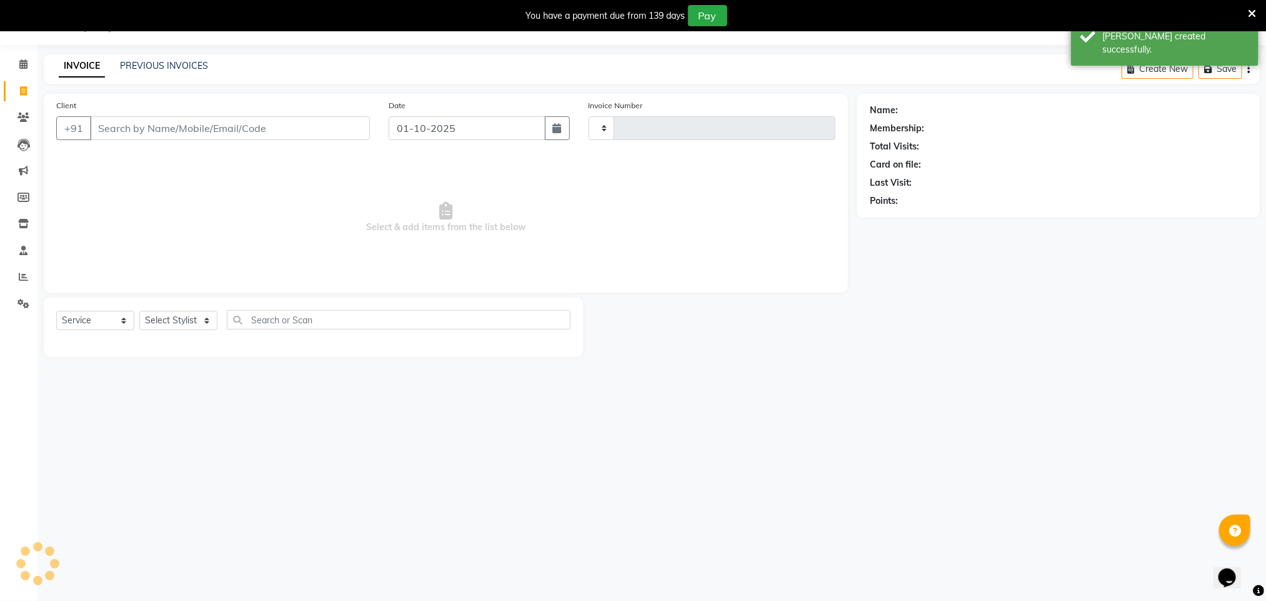
type input "3019"
select select "8211"
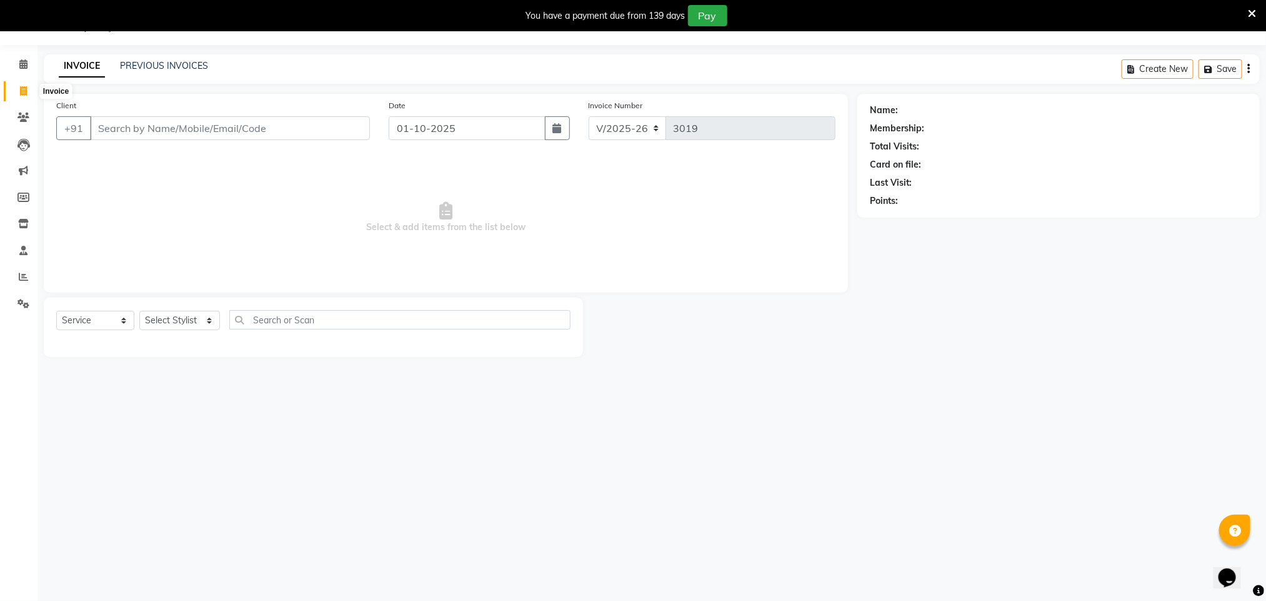
click at [21, 91] on icon at bounding box center [23, 90] width 7 height 9
select select "8211"
select select "service"
click at [42, 49] on div "08047224946 Select Location × [PERSON_NAME] Mens Salon Pallavaram, Pallavaram D…" at bounding box center [633, 300] width 1266 height 601
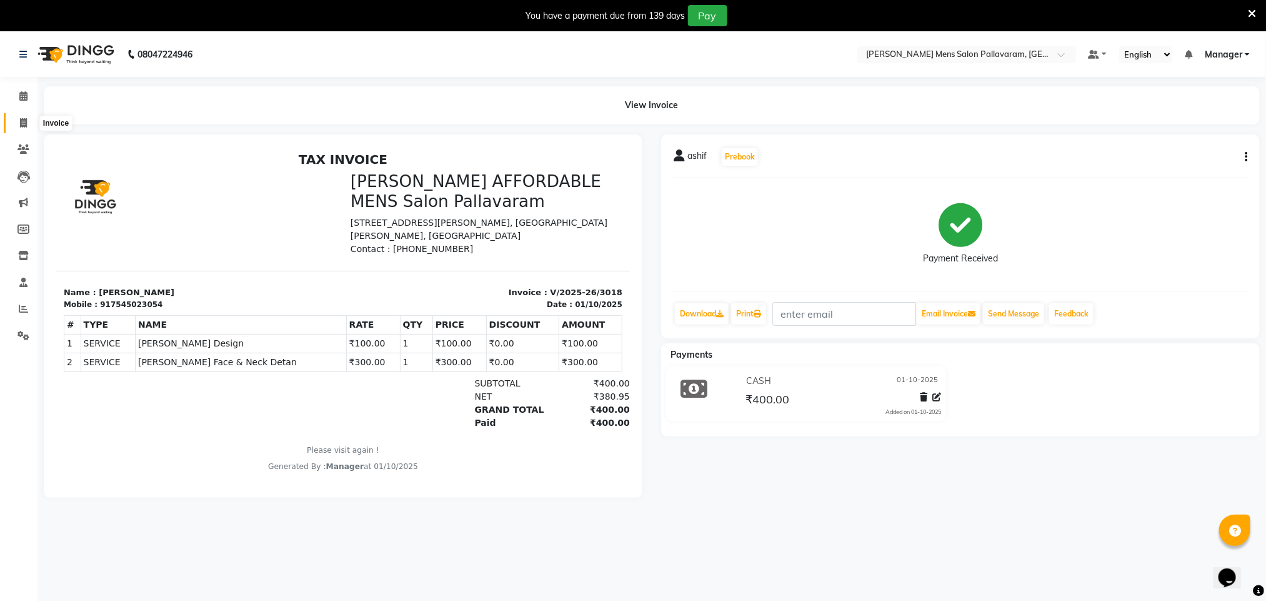
click at [16, 120] on span at bounding box center [23, 123] width 22 height 14
select select "8211"
select select "service"
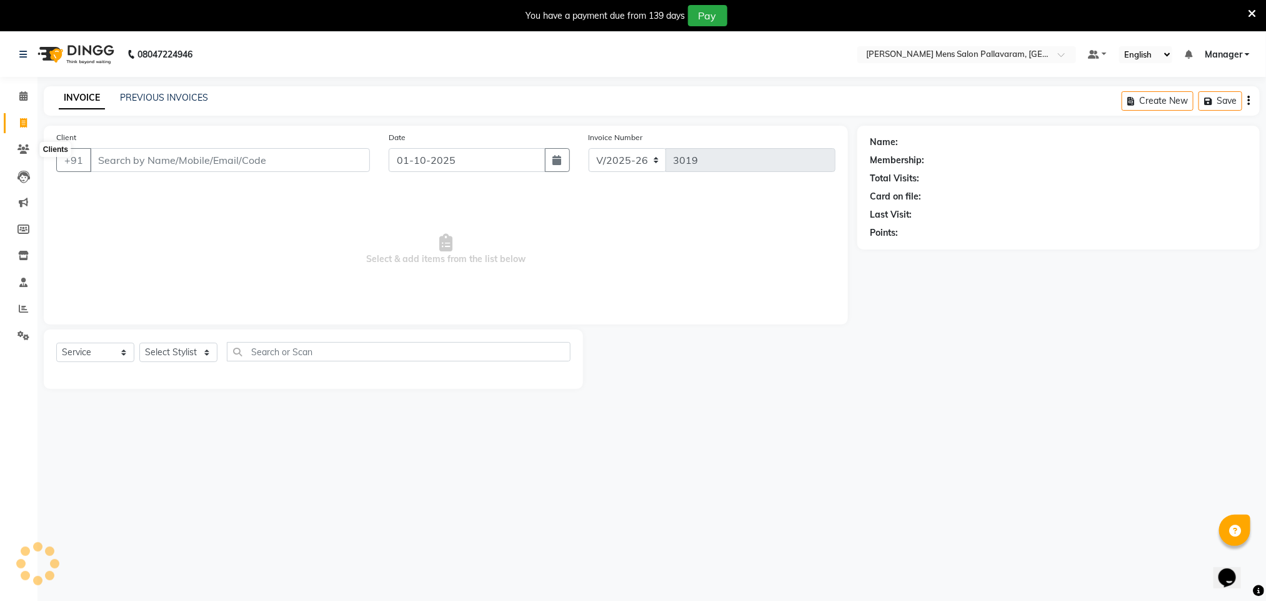
scroll to position [32, 0]
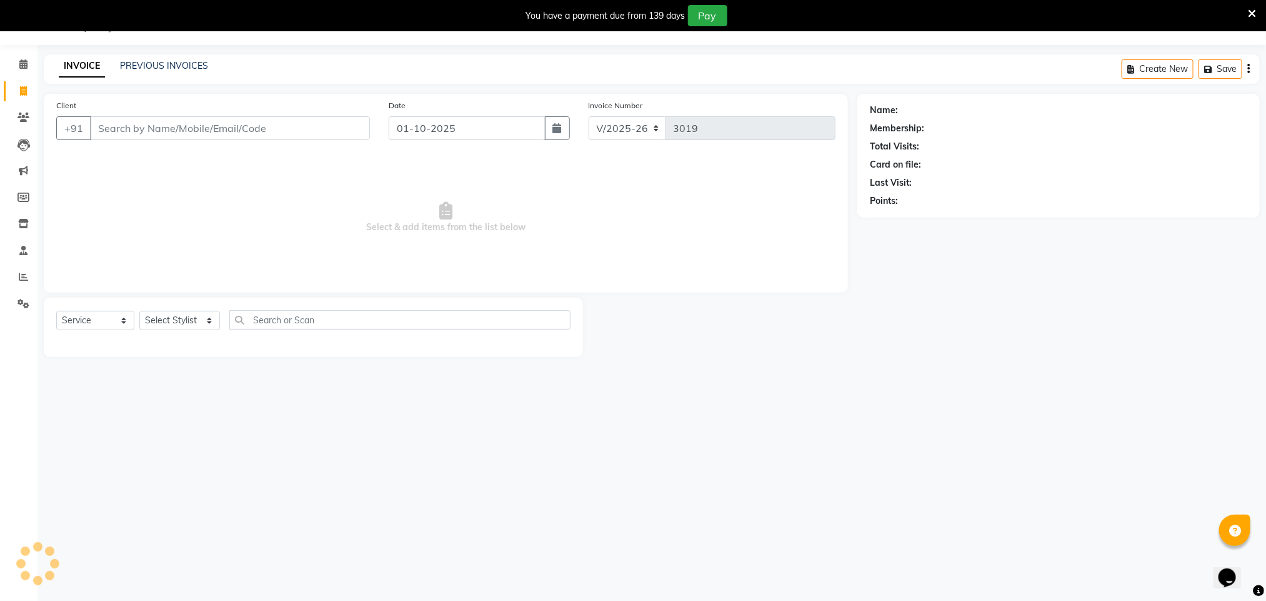
click at [119, 131] on input "Client" at bounding box center [230, 128] width 280 height 24
click at [187, 128] on input "Client" at bounding box center [230, 128] width 280 height 24
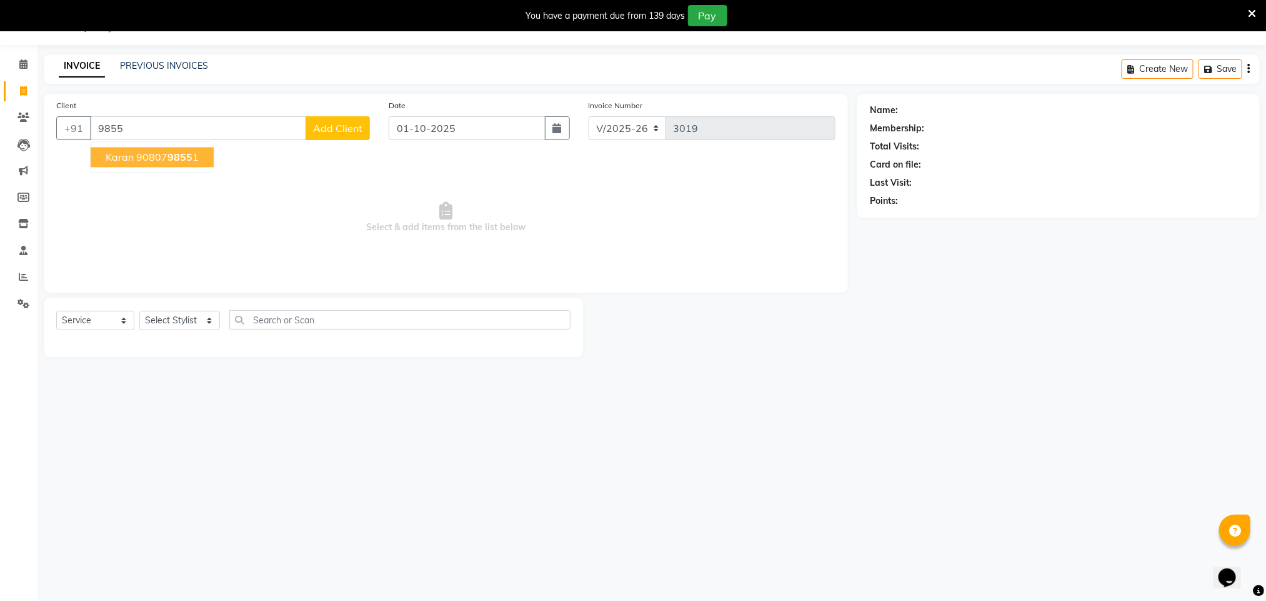
click at [175, 157] on span "9855" at bounding box center [179, 157] width 25 height 12
type input "9080798551"
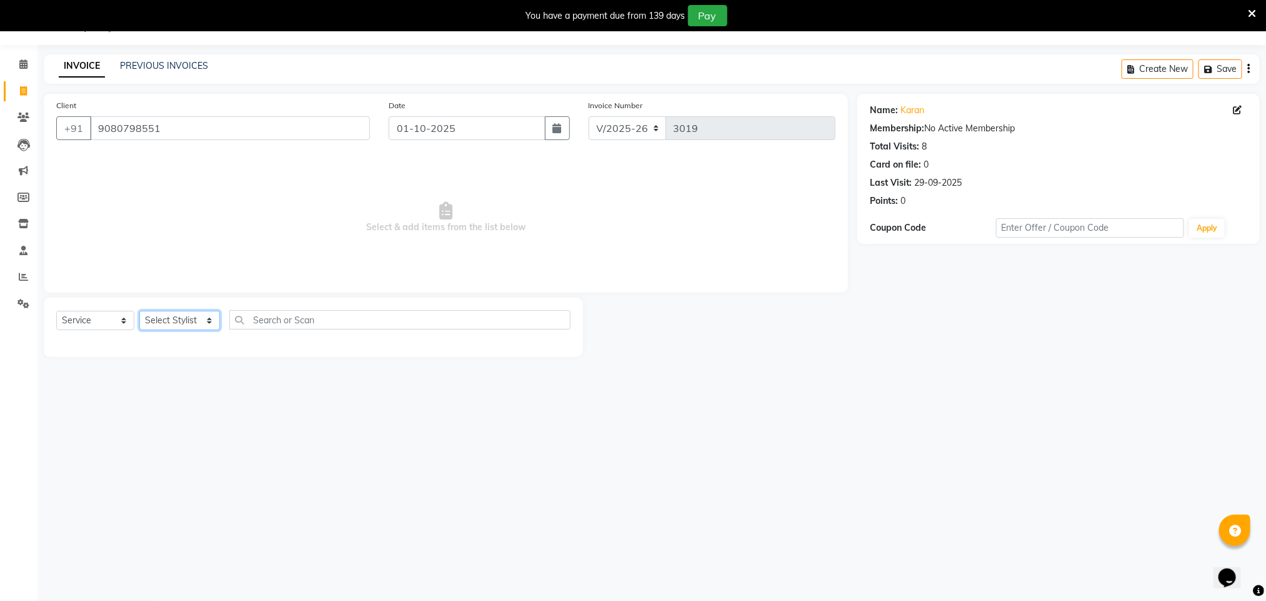
click at [179, 316] on select "Select Stylist Manager [PERSON_NAME] [PERSON_NAME] [PERSON_NAME]" at bounding box center [179, 320] width 81 height 19
select select "89182"
click at [139, 311] on select "Select Stylist Manager [PERSON_NAME] [PERSON_NAME] [PERSON_NAME]" at bounding box center [179, 320] width 81 height 19
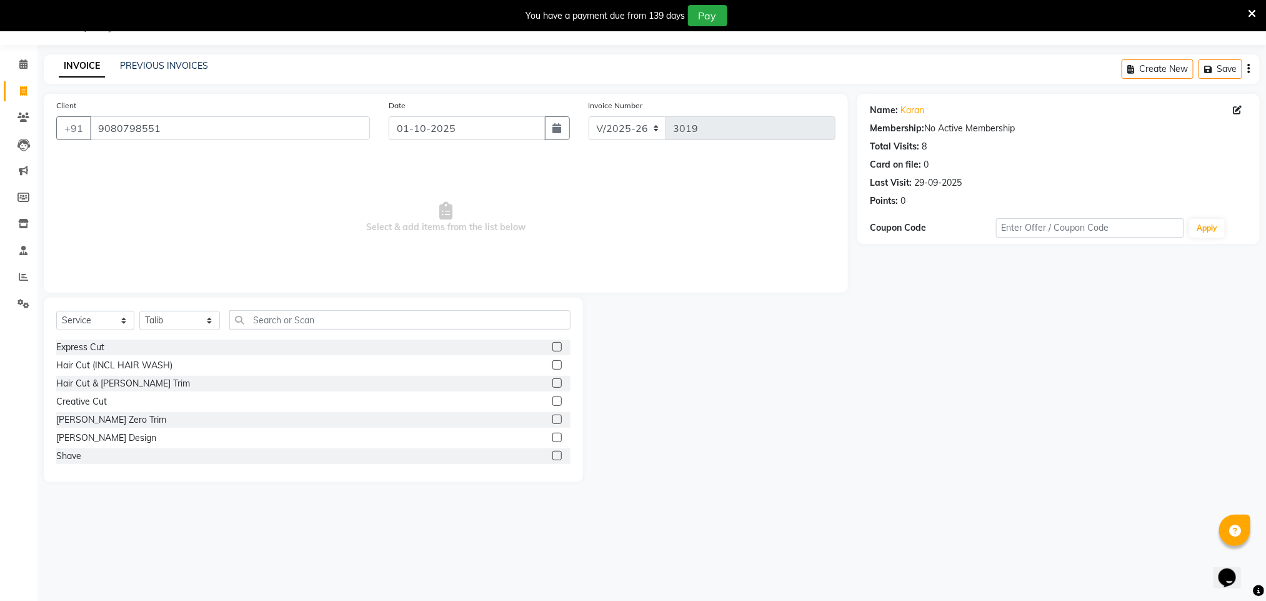
click at [552, 364] on label at bounding box center [556, 364] width 9 height 9
click at [552, 364] on input "checkbox" at bounding box center [556, 365] width 8 height 8
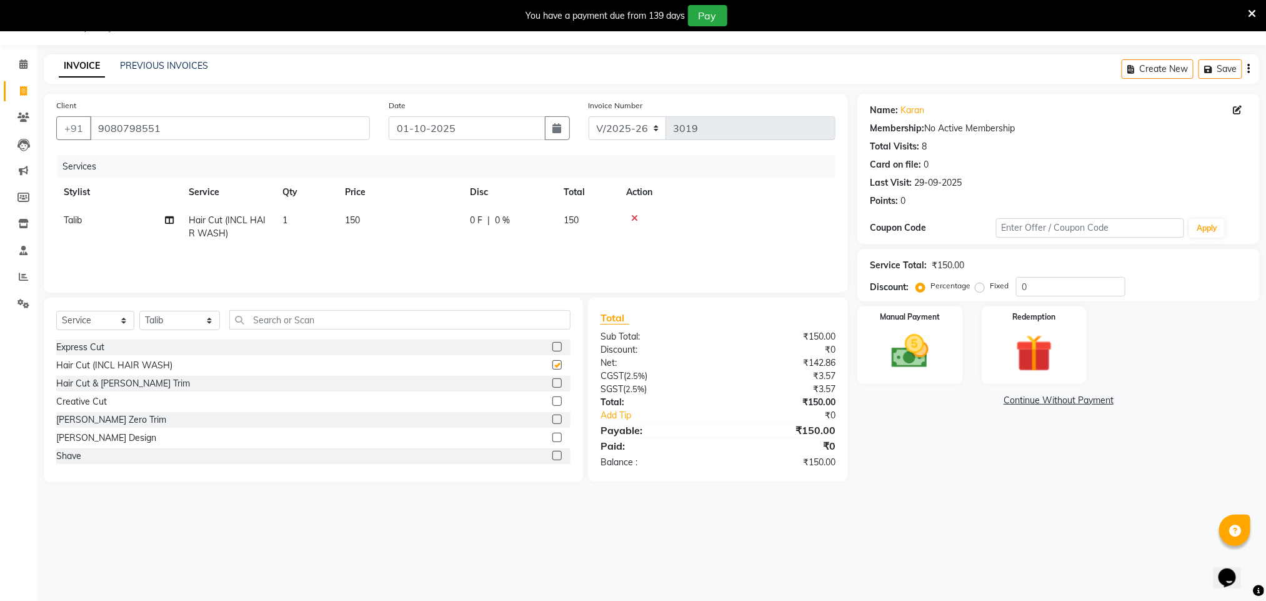
checkbox input "false"
click at [552, 384] on label at bounding box center [556, 382] width 9 height 9
click at [552, 384] on input "checkbox" at bounding box center [556, 383] width 8 height 8
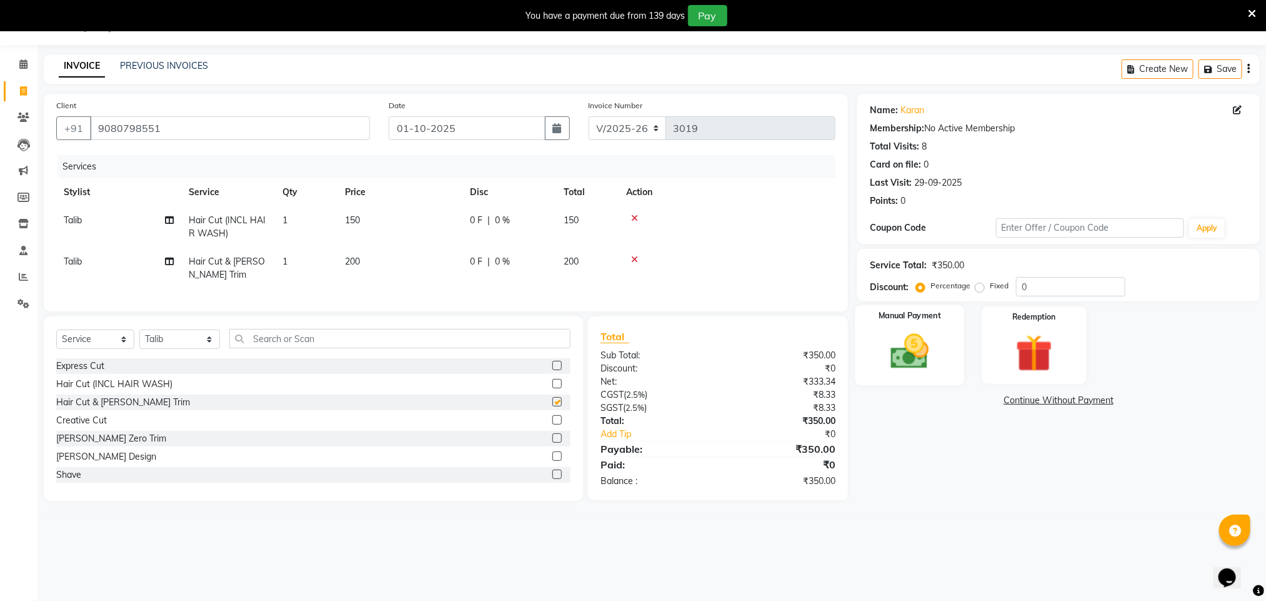
checkbox input "false"
click at [624, 366] on img at bounding box center [910, 351] width 62 height 44
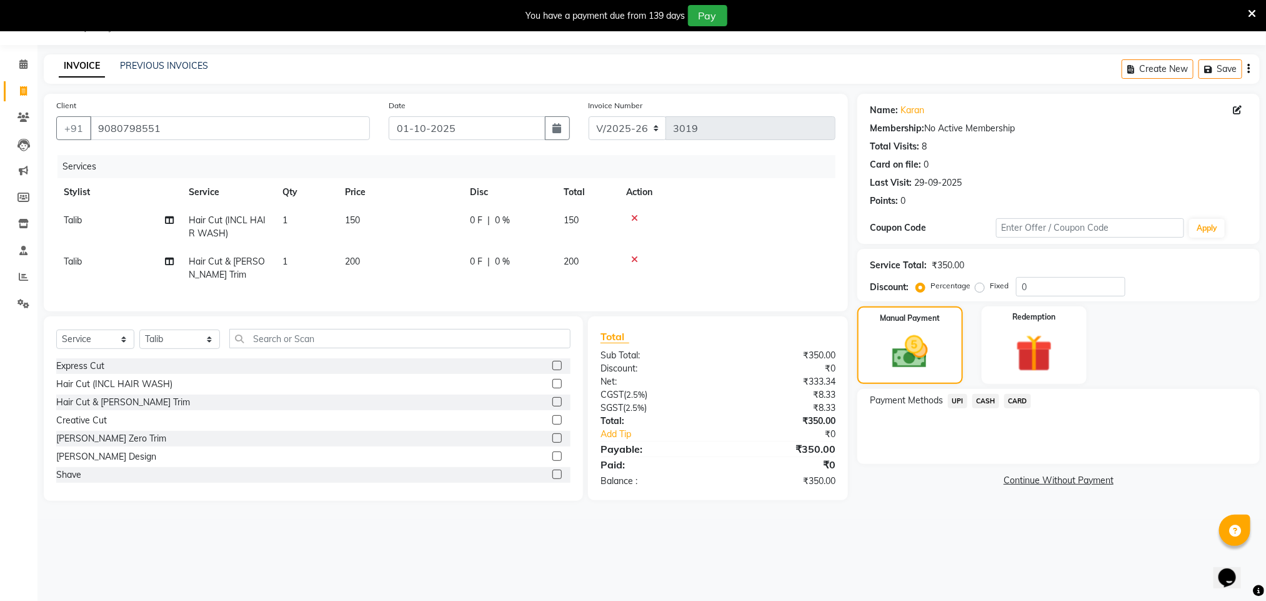
click at [624, 398] on span "CASH" at bounding box center [985, 401] width 27 height 14
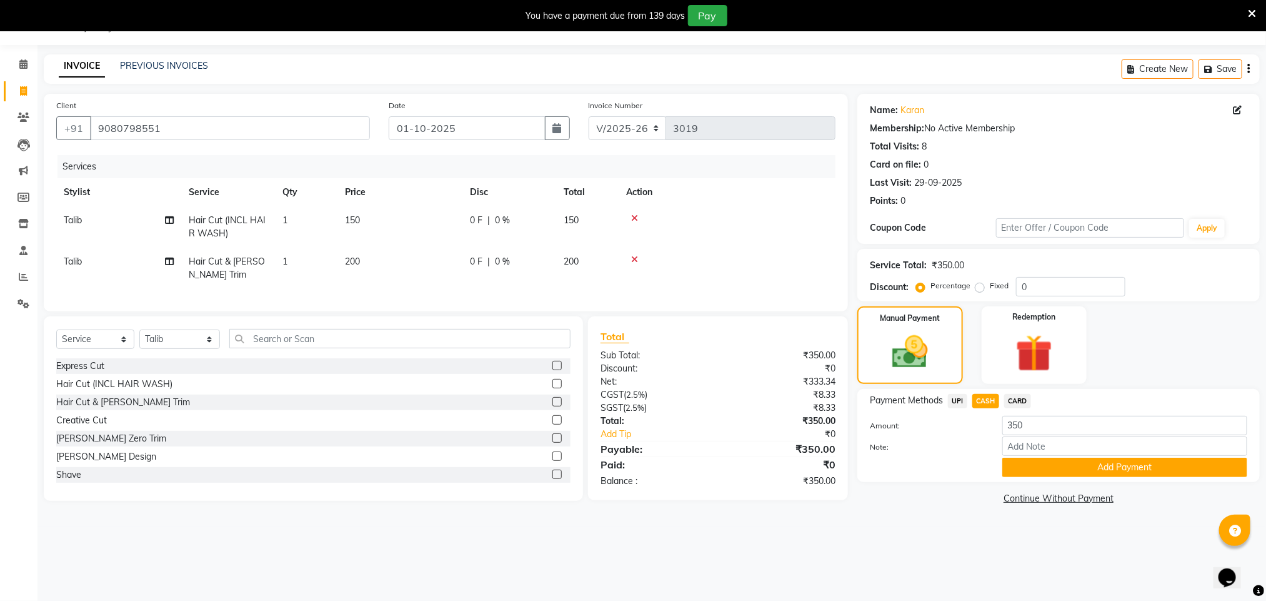
drag, startPoint x: 1044, startPoint y: 466, endPoint x: 1050, endPoint y: 467, distance: 6.4
click at [624, 467] on button "Add Payment" at bounding box center [1124, 466] width 245 height 19
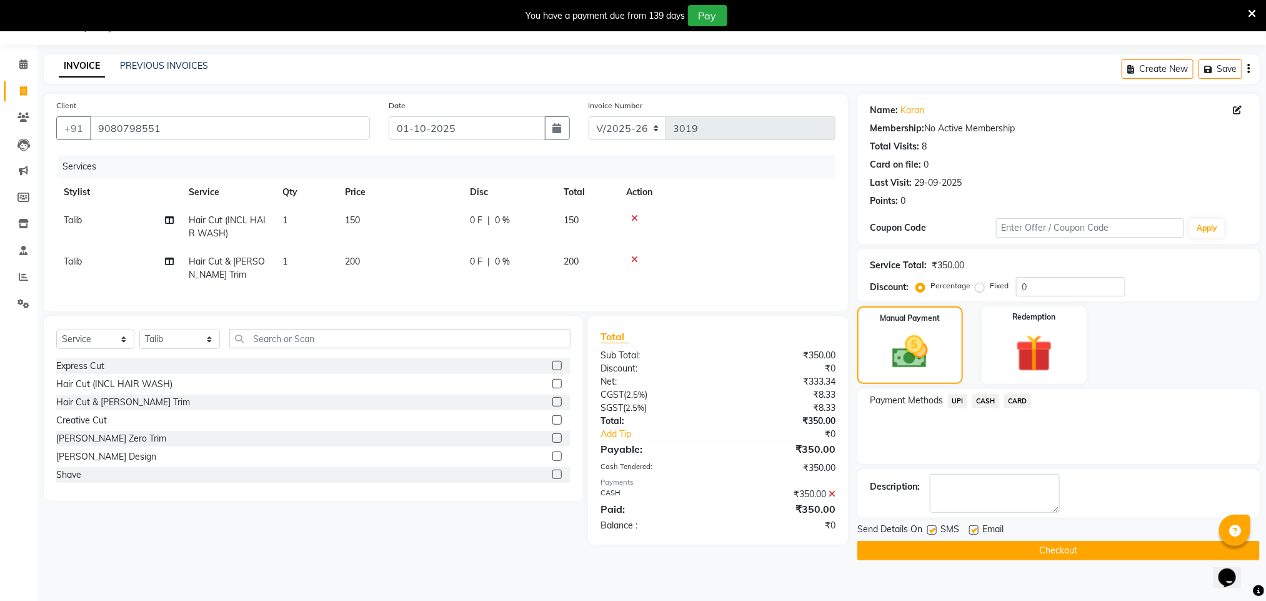
click at [624, 551] on button "Checkout" at bounding box center [1058, 550] width 402 height 19
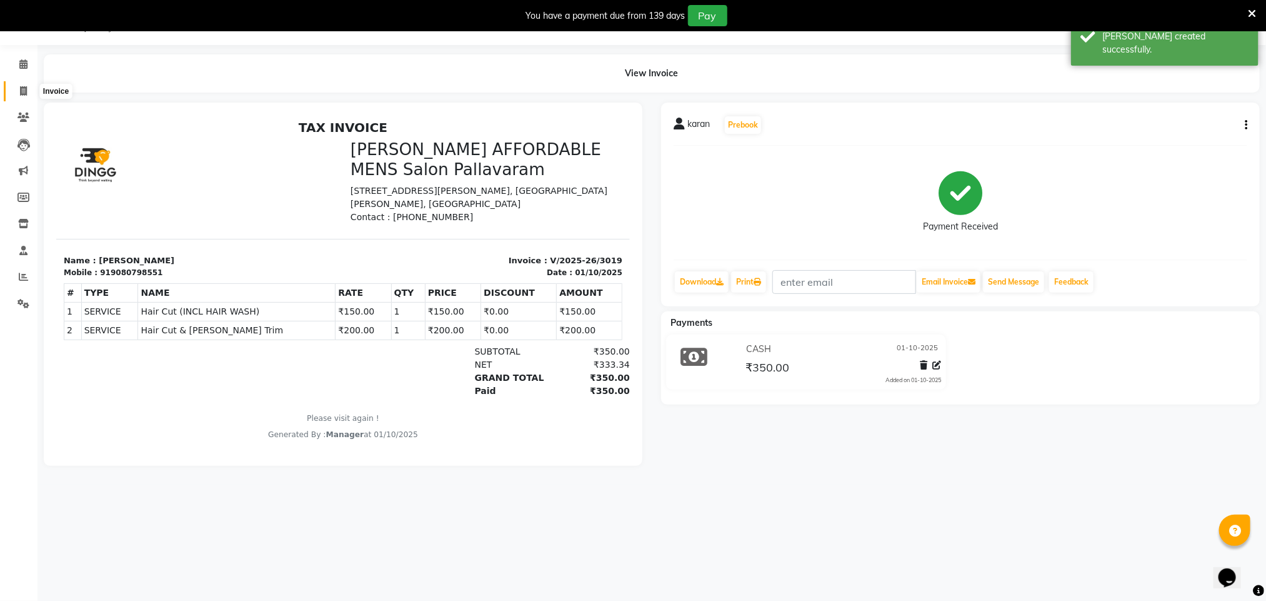
click at [21, 94] on icon at bounding box center [23, 90] width 7 height 9
select select "service"
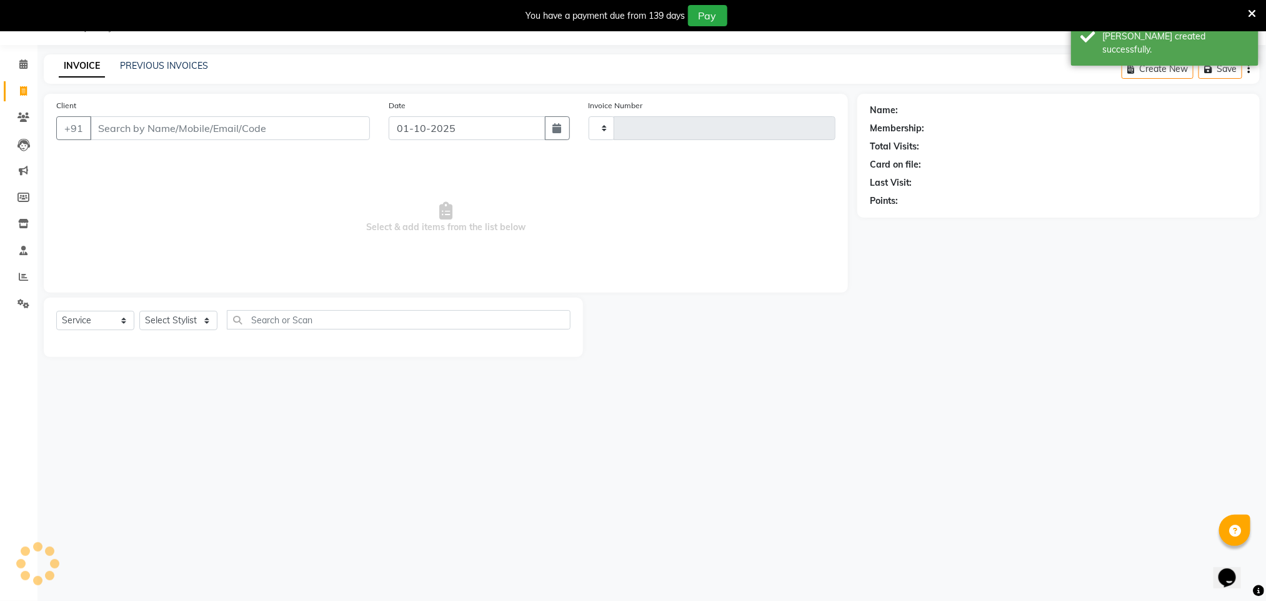
type input "3020"
select select "8211"
